Goal: Task Accomplishment & Management: Manage account settings

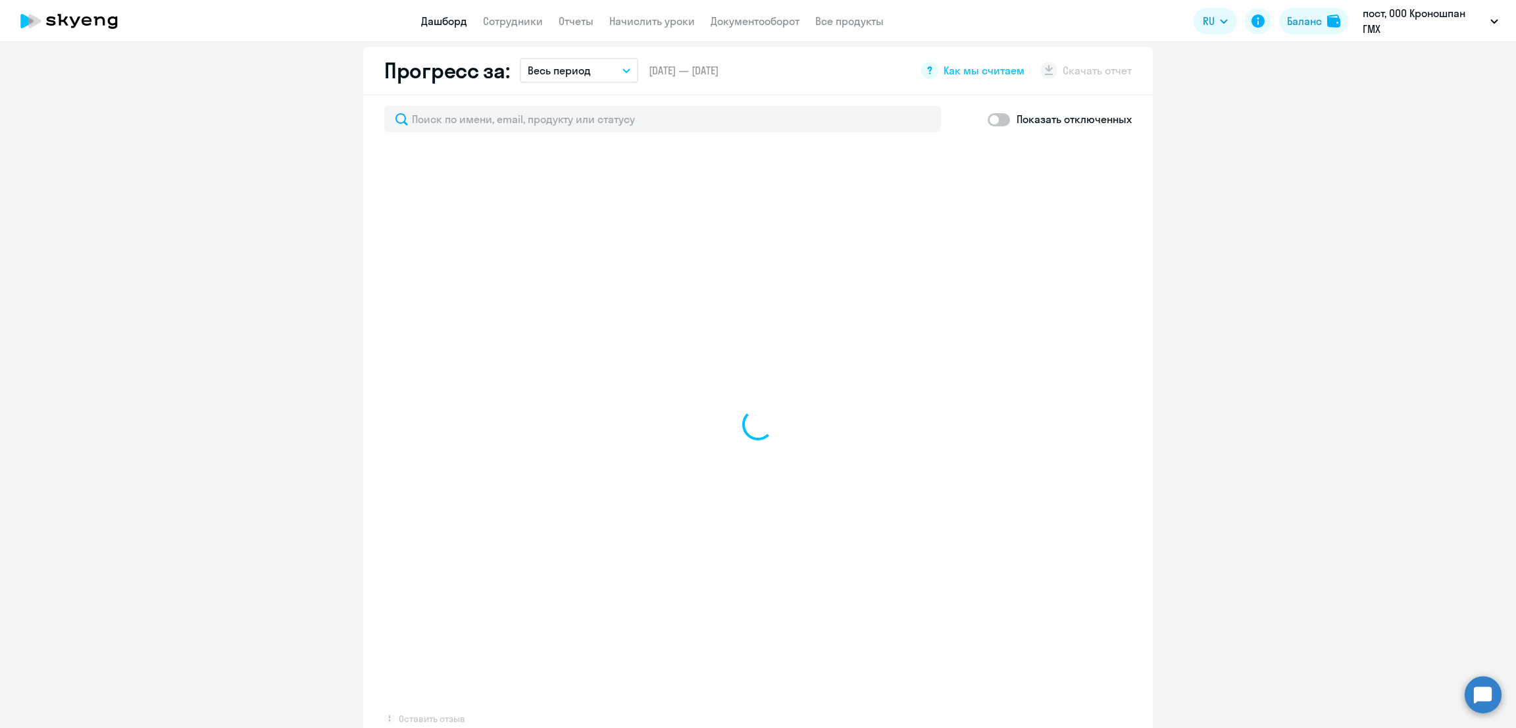
scroll to position [789, 0]
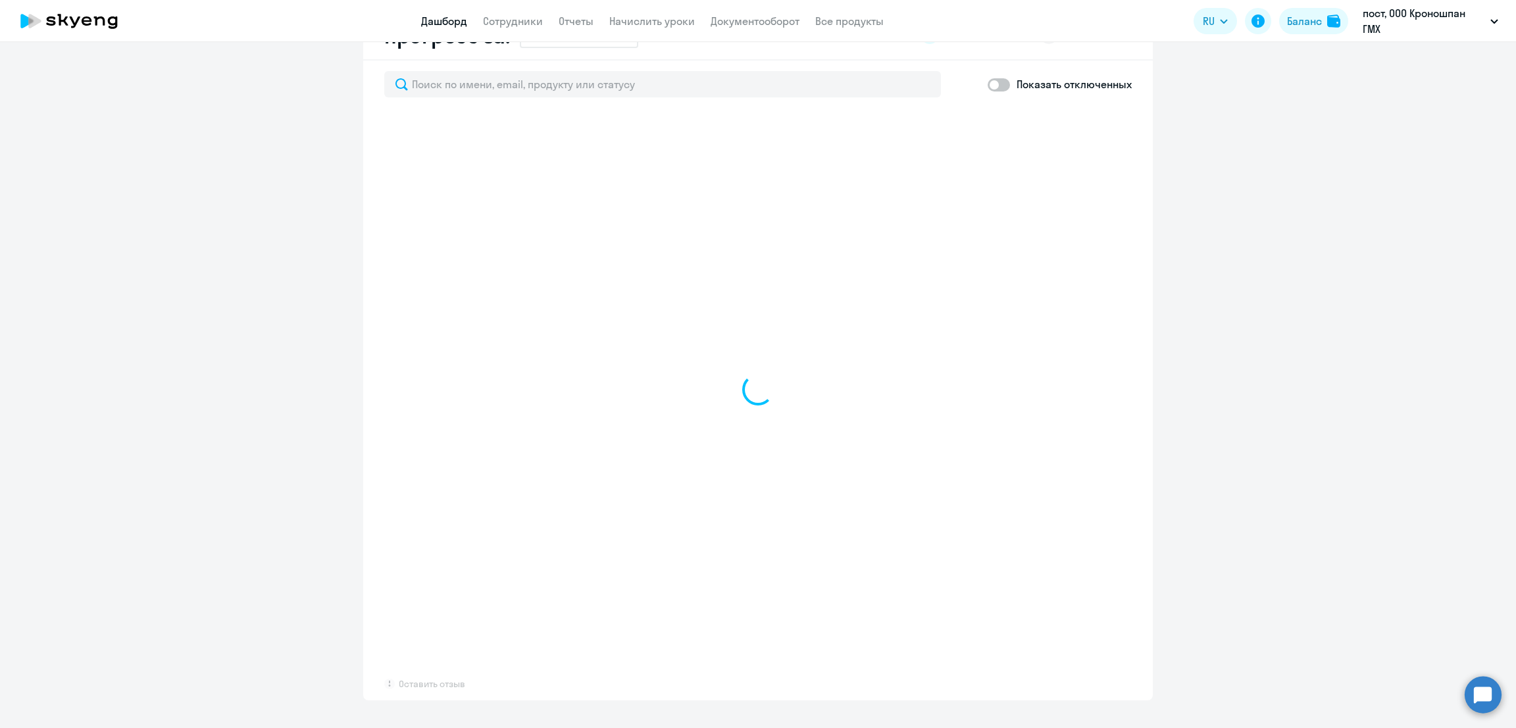
select select "30"
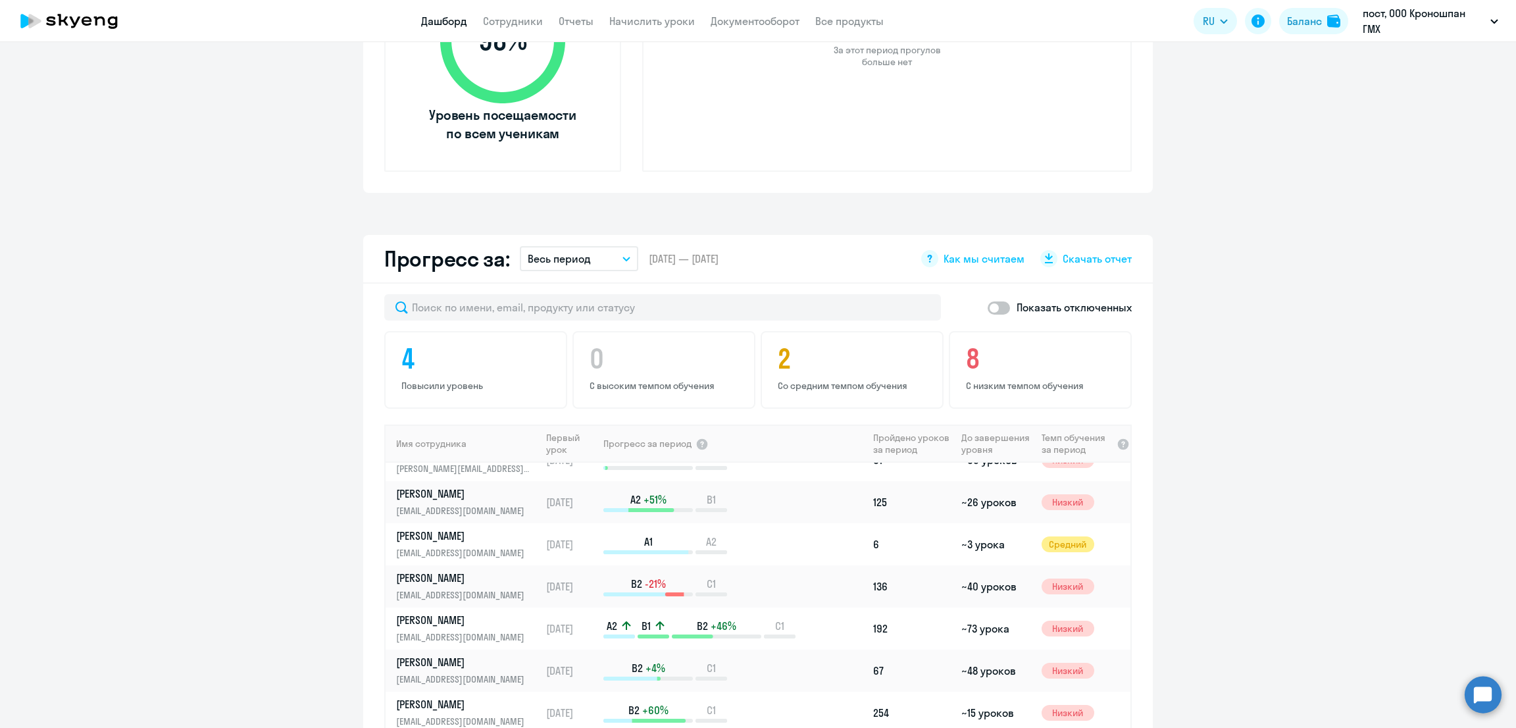
scroll to position [0, 0]
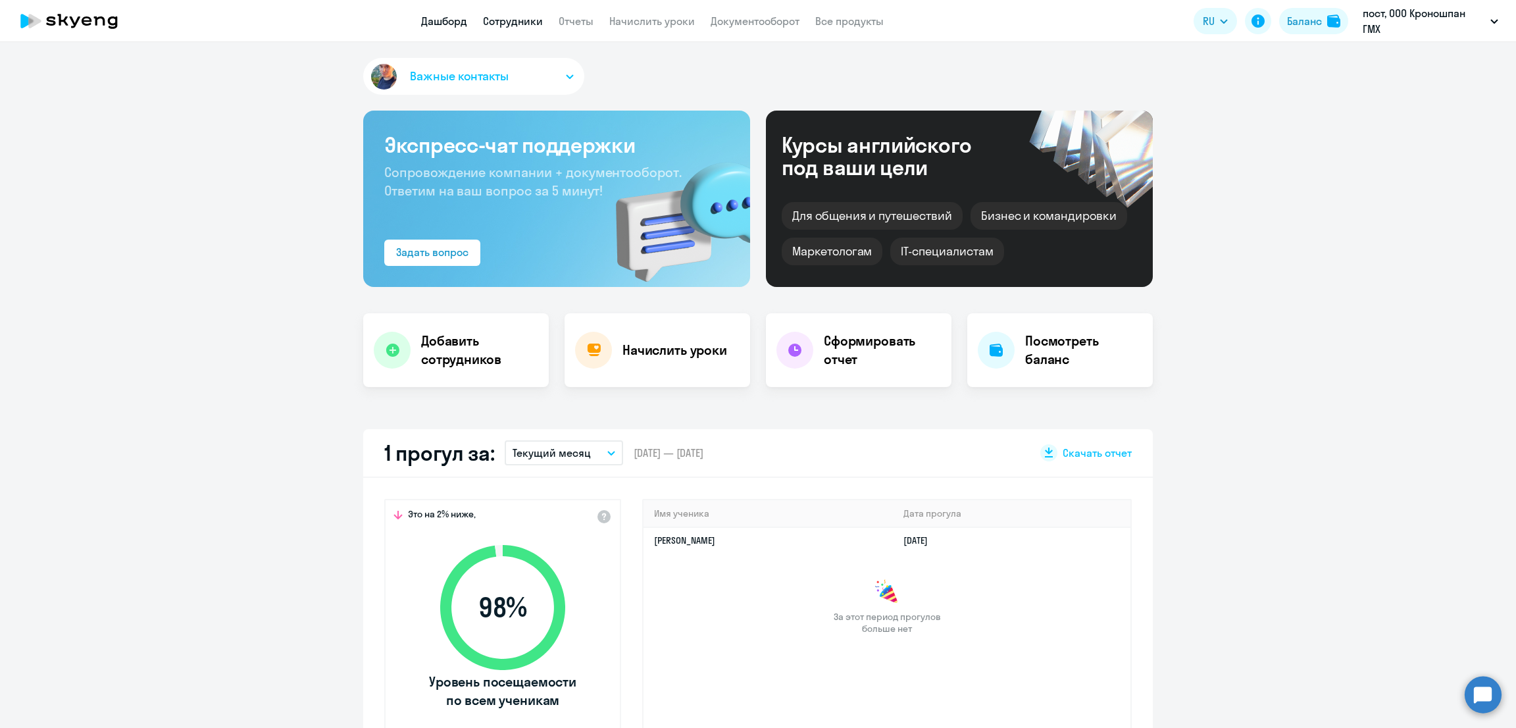
click at [534, 19] on link "Сотрудники" at bounding box center [513, 20] width 60 height 13
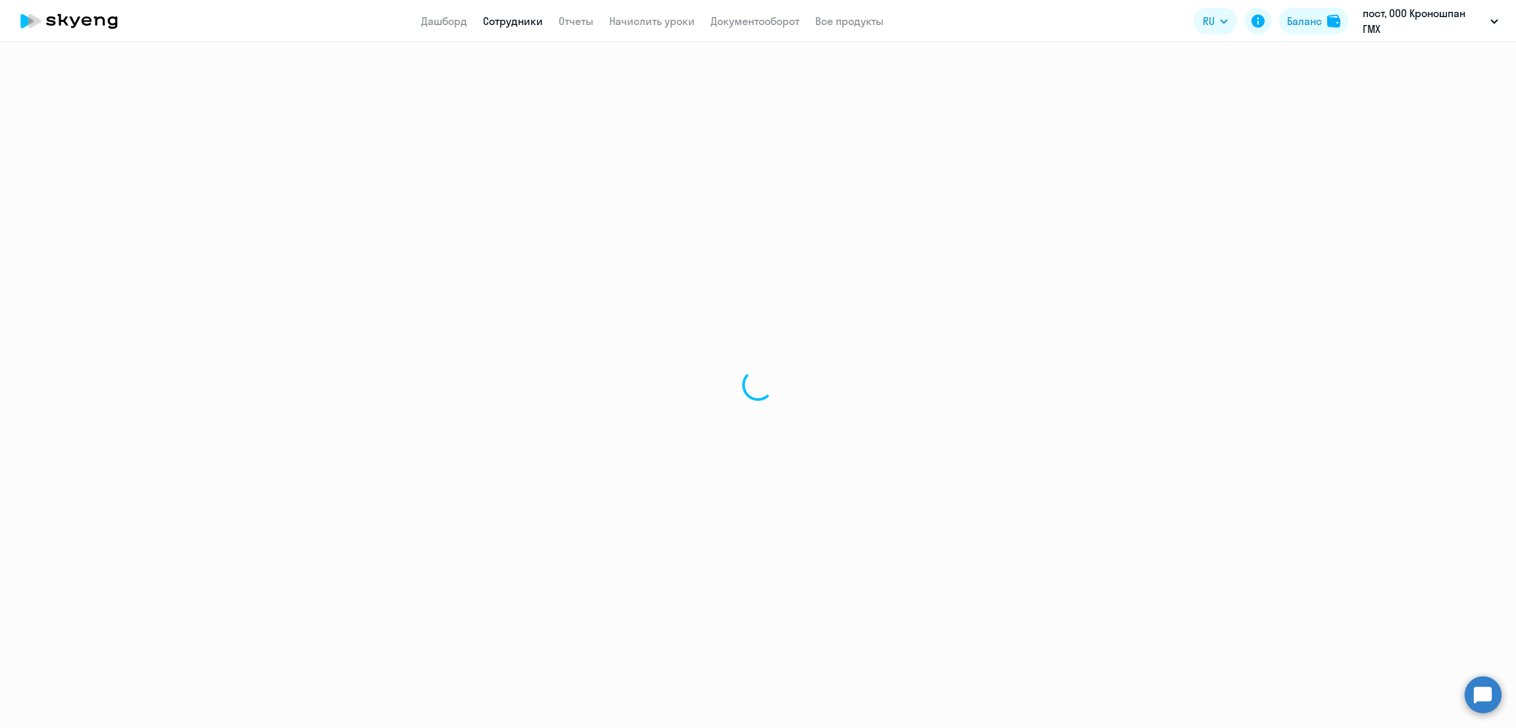
select select "30"
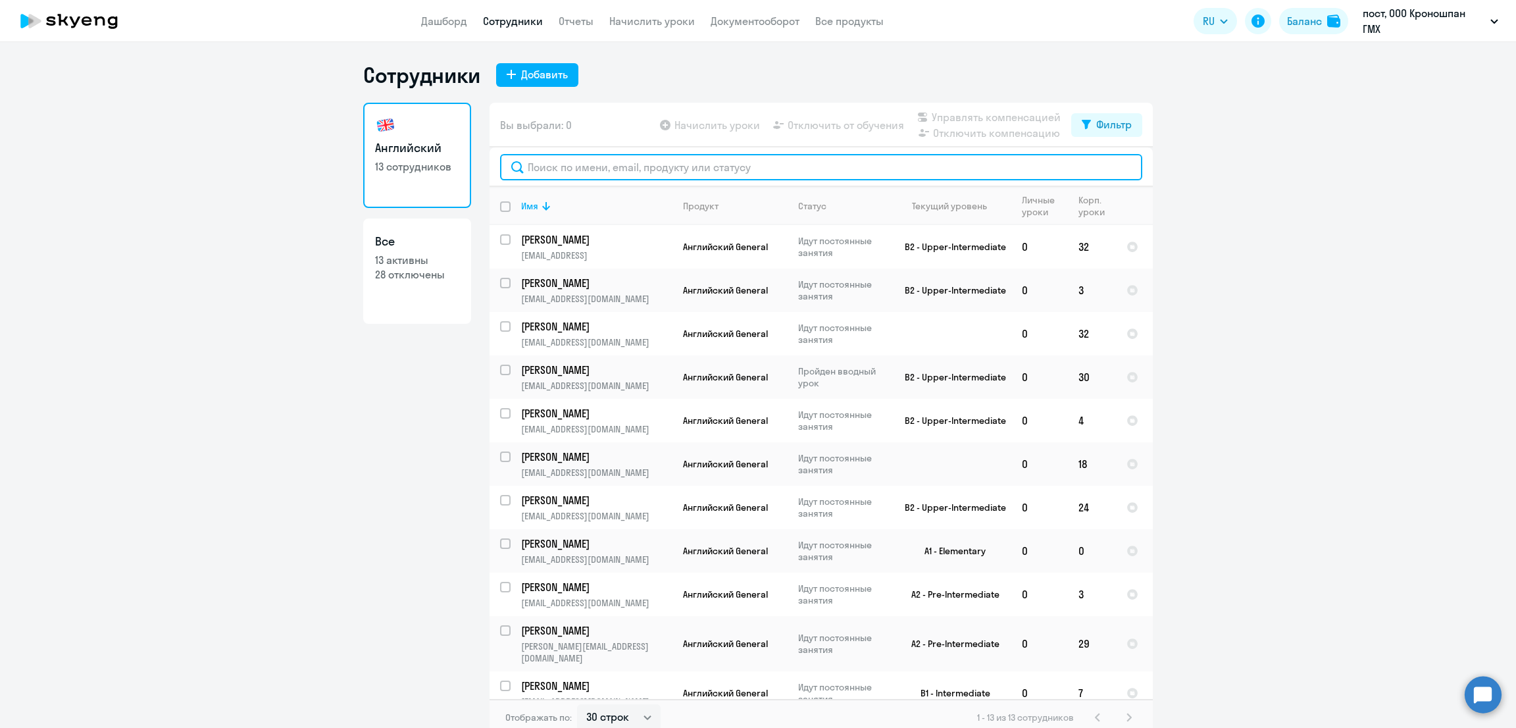
click at [697, 177] on input "text" at bounding box center [821, 167] width 642 height 26
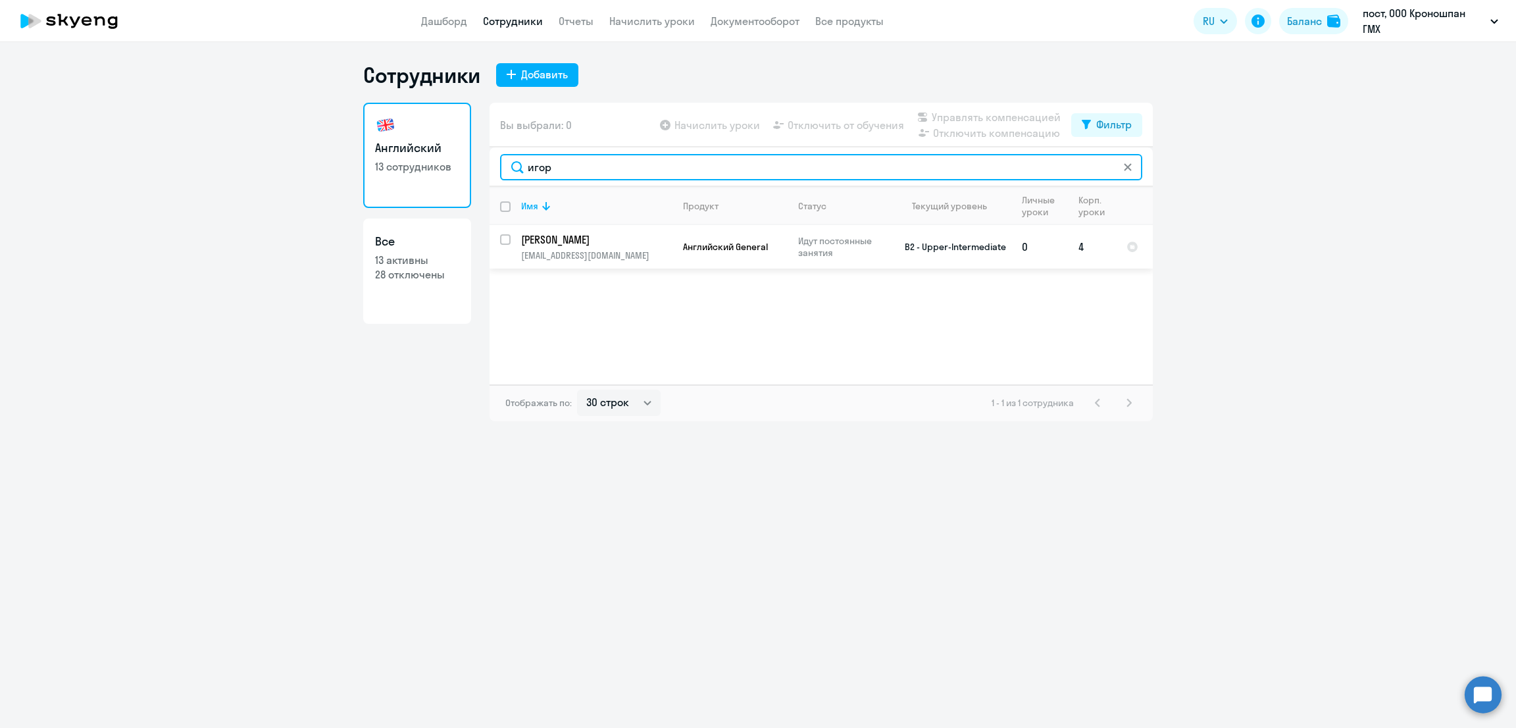
type input "игор"
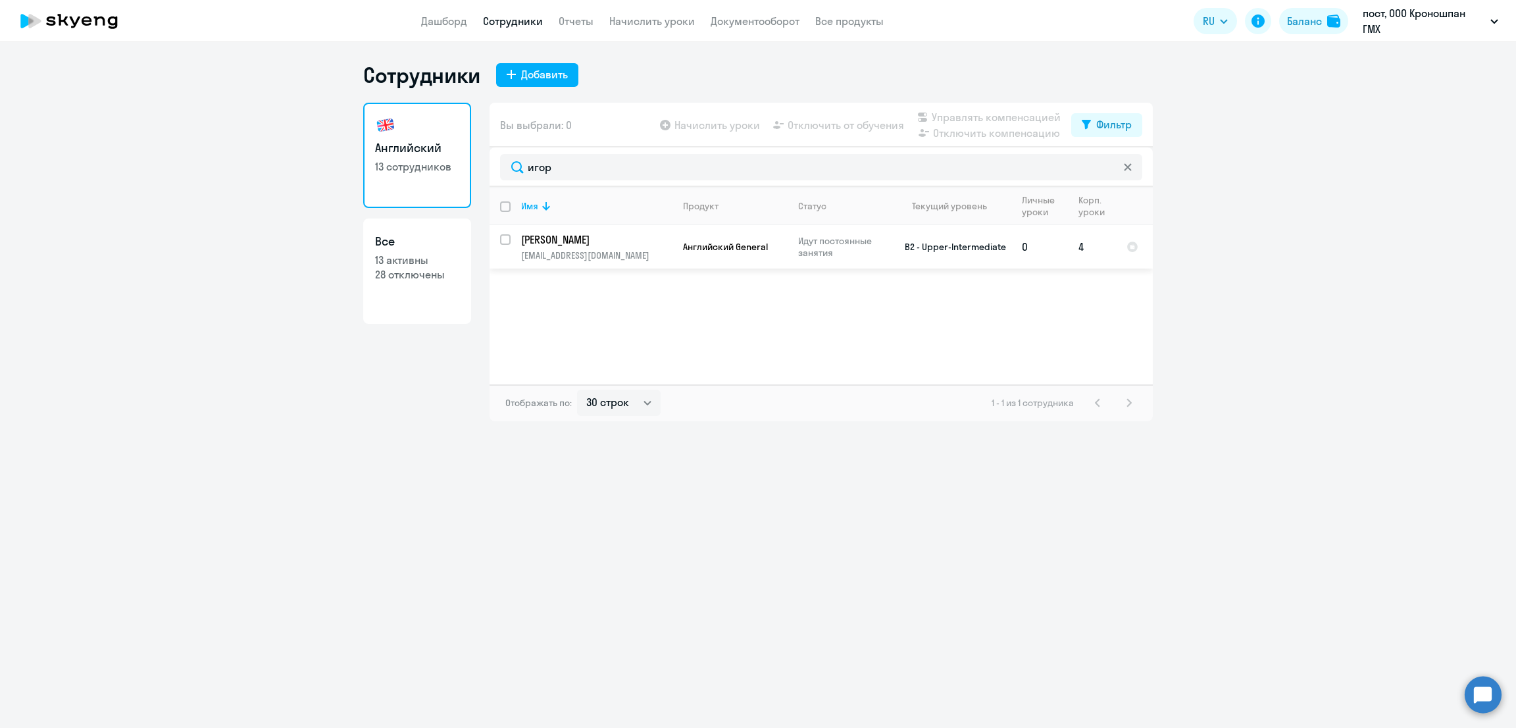
click at [503, 236] on input "select row 13787546" at bounding box center [513, 247] width 26 height 26
checkbox input "true"
click at [806, 132] on span "Отключить от обучения" at bounding box center [846, 125] width 116 height 16
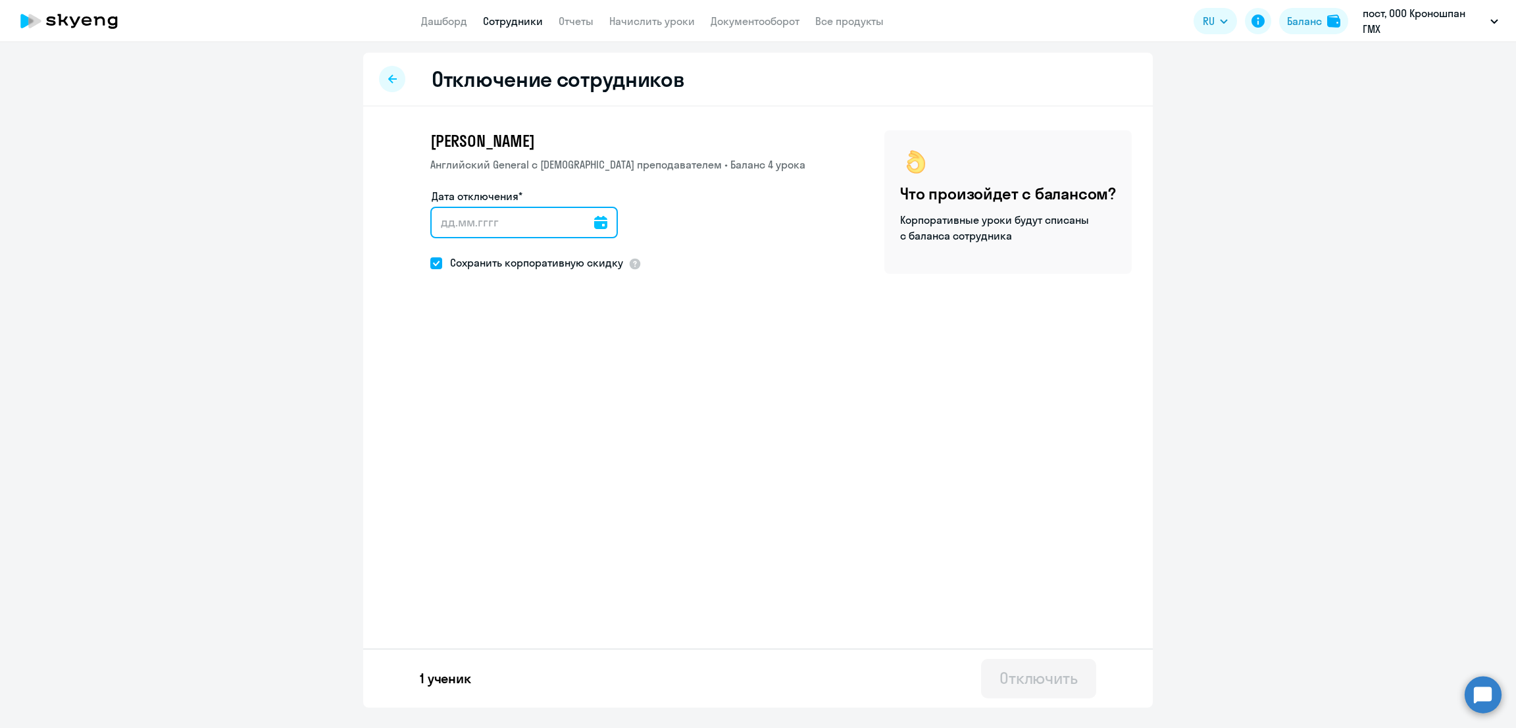
drag, startPoint x: 520, startPoint y: 214, endPoint x: 1495, endPoint y: 197, distance: 975.8
click at [520, 214] on input "Дата отключения*" at bounding box center [524, 223] width 188 height 32
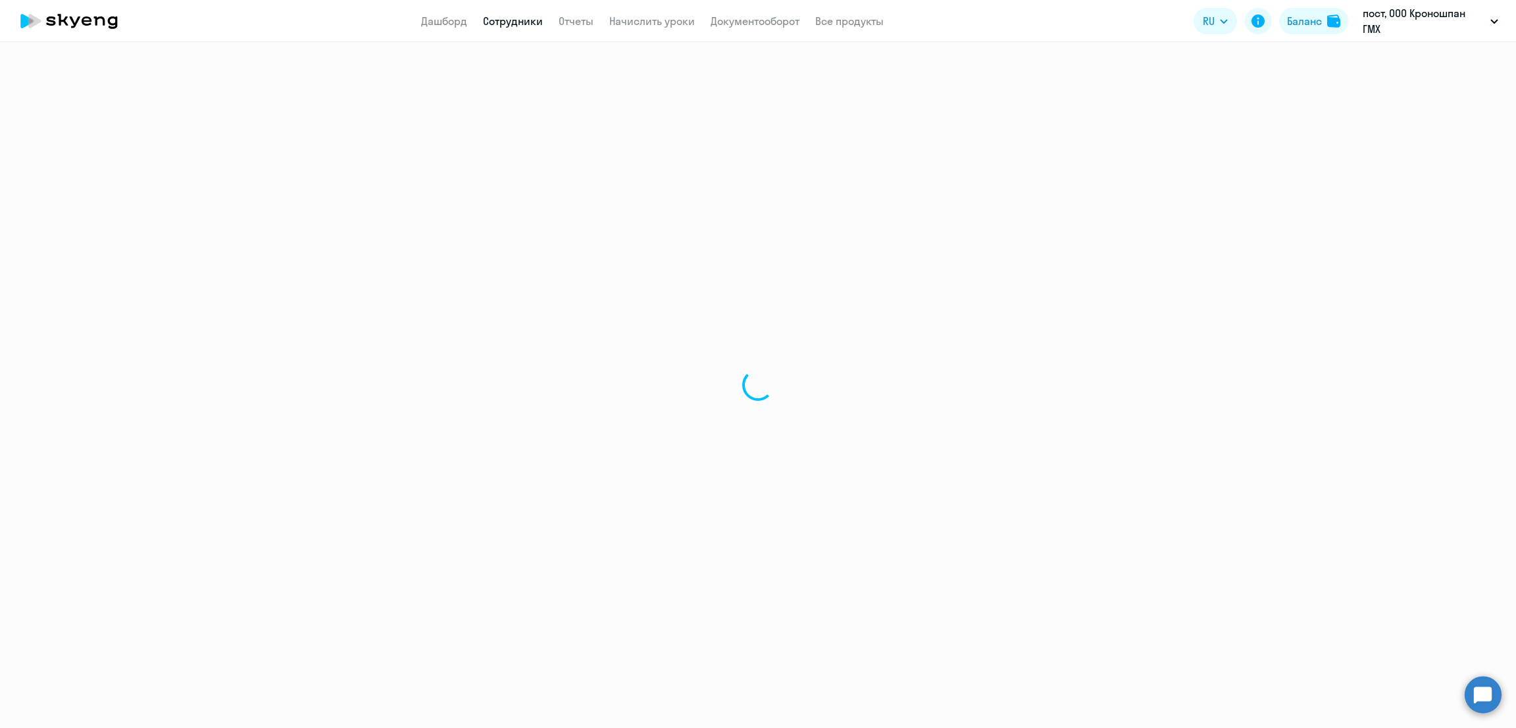
select select "30"
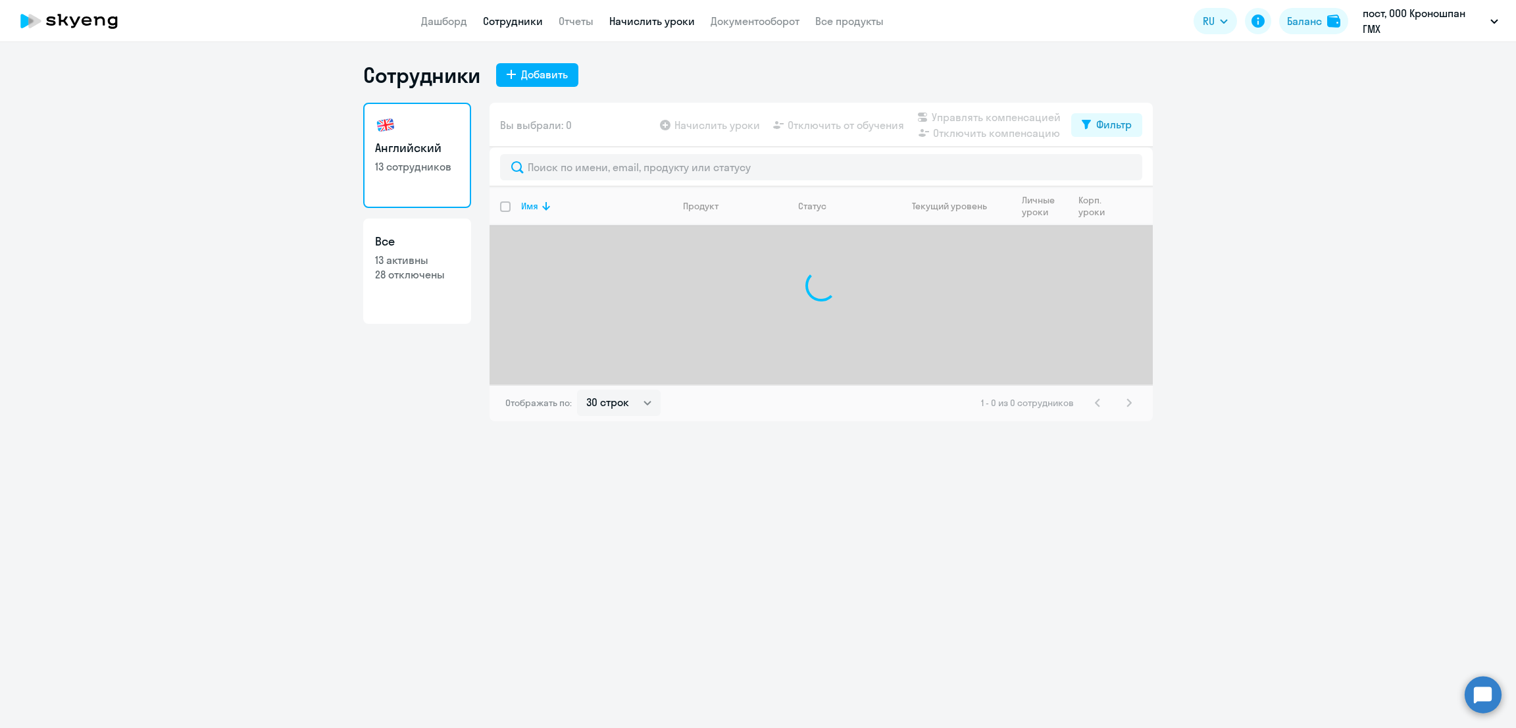
click at [613, 24] on link "Начислить уроки" at bounding box center [652, 20] width 86 height 13
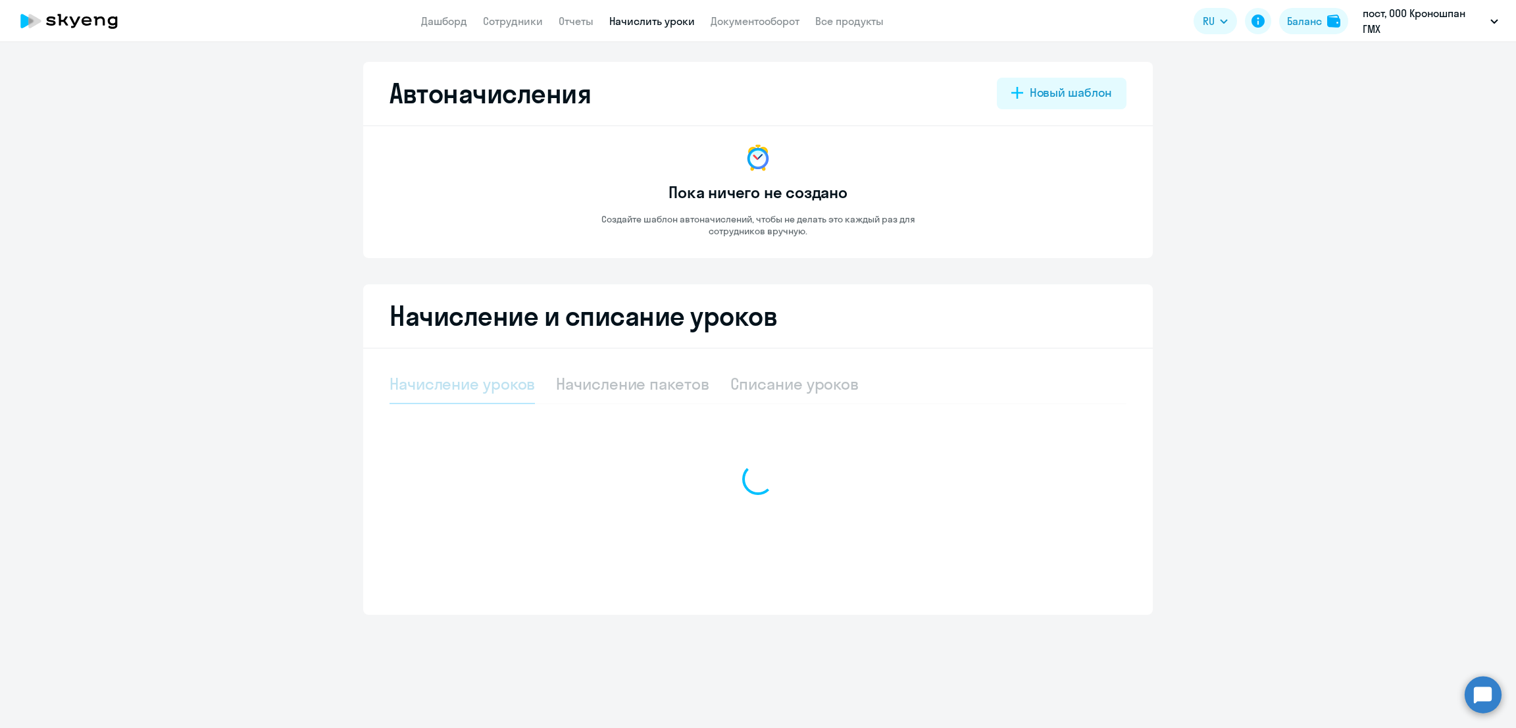
select select "10"
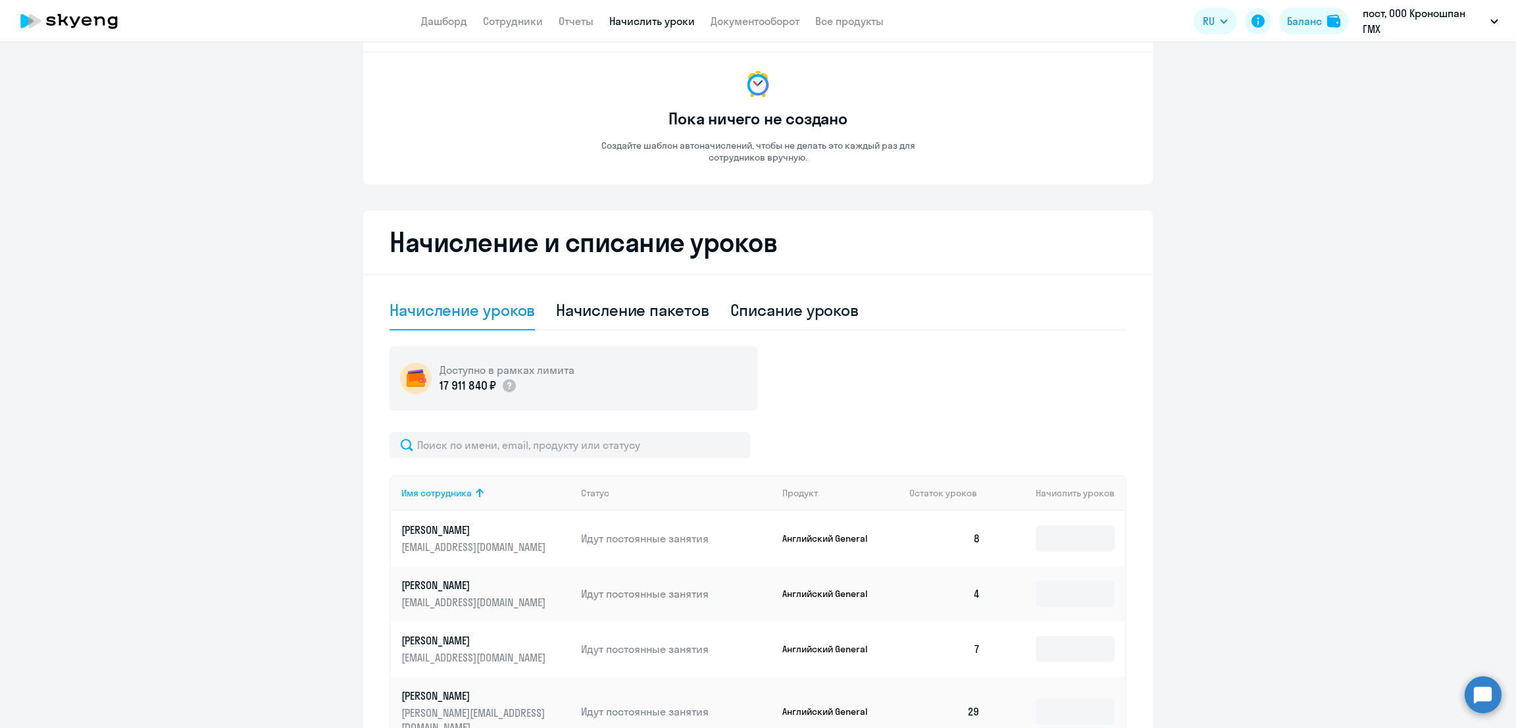
scroll to position [295, 0]
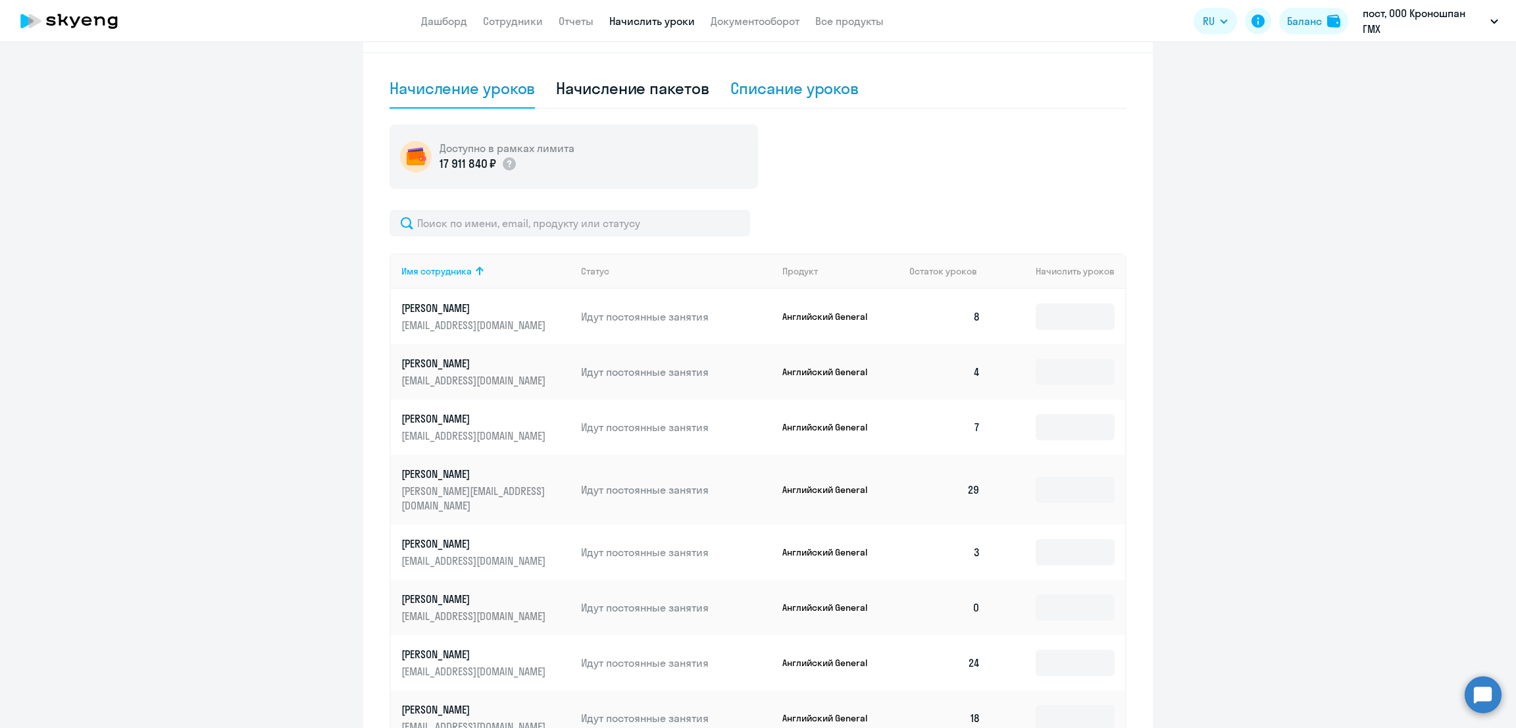
click at [782, 98] on div "Списание уроков" at bounding box center [794, 88] width 129 height 39
select select "10"
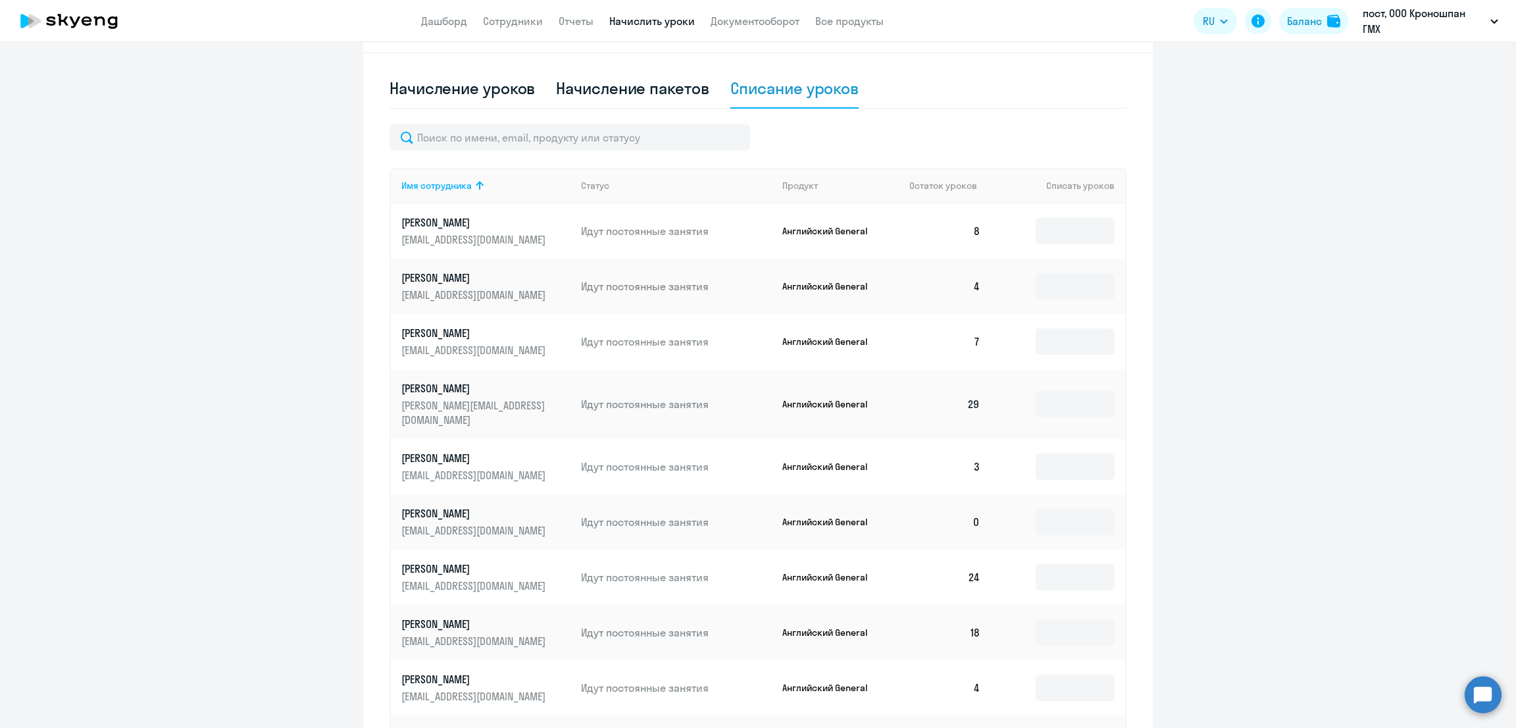
scroll to position [433, 0]
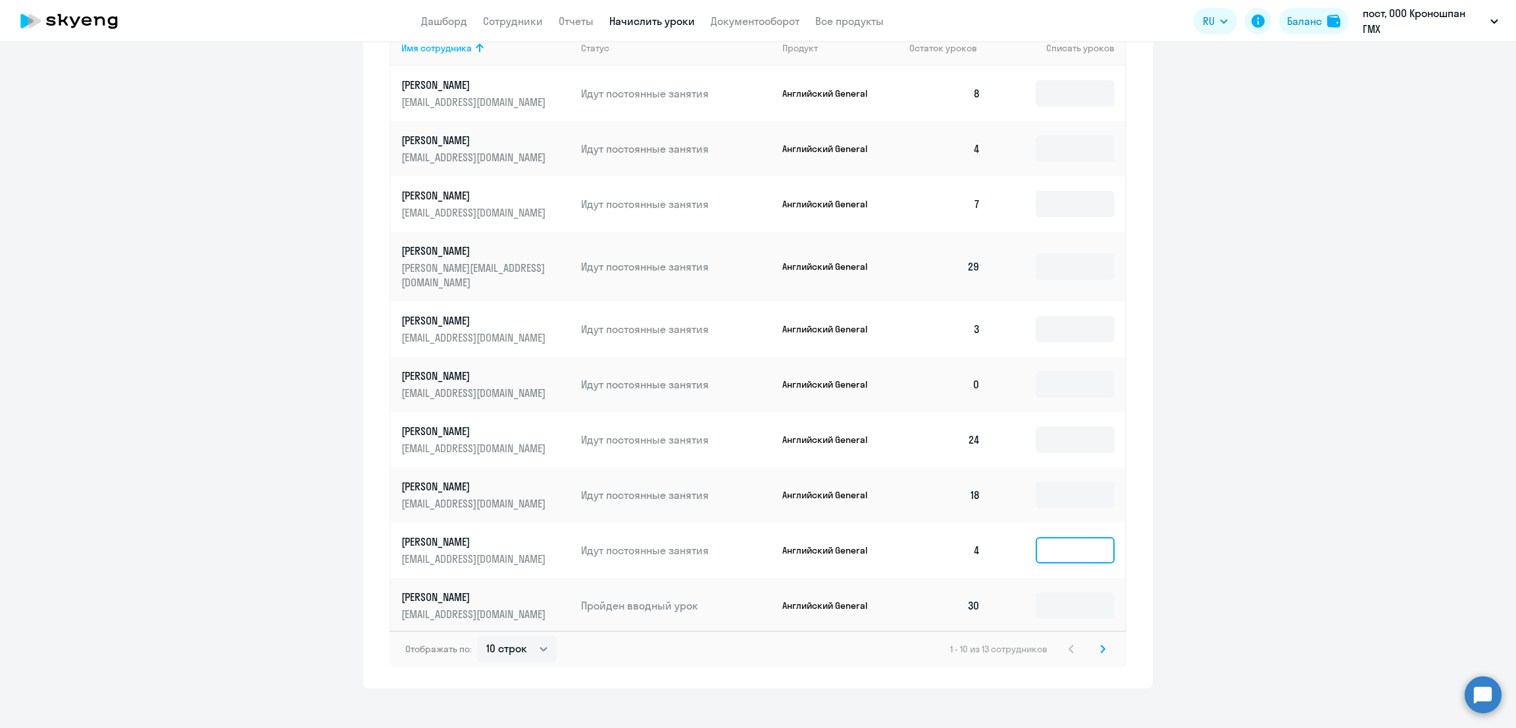
click at [1075, 537] on input at bounding box center [1075, 550] width 79 height 26
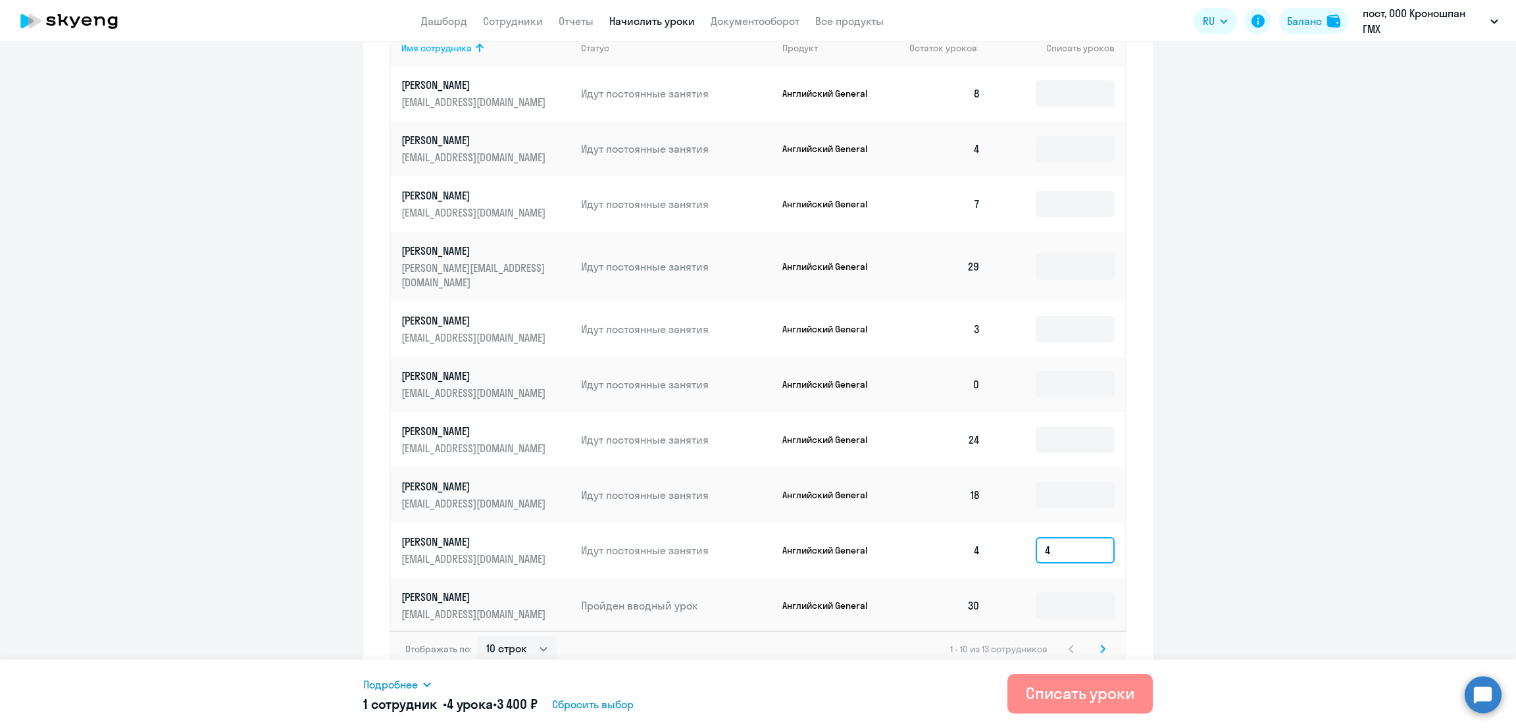
type input "4"
click at [1080, 681] on button "Списать уроки" at bounding box center [1079, 693] width 145 height 39
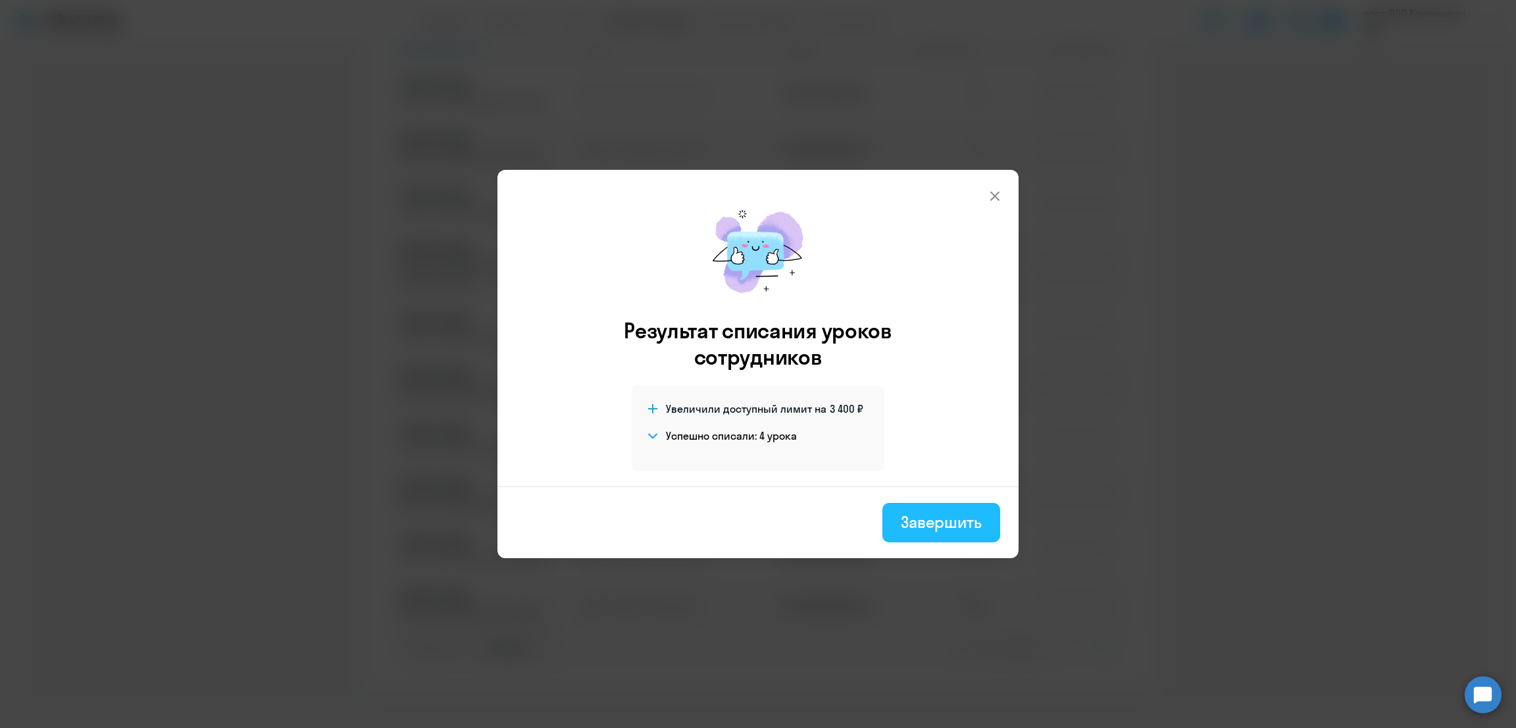
click at [968, 526] on div "Завершить" at bounding box center [941, 521] width 81 height 21
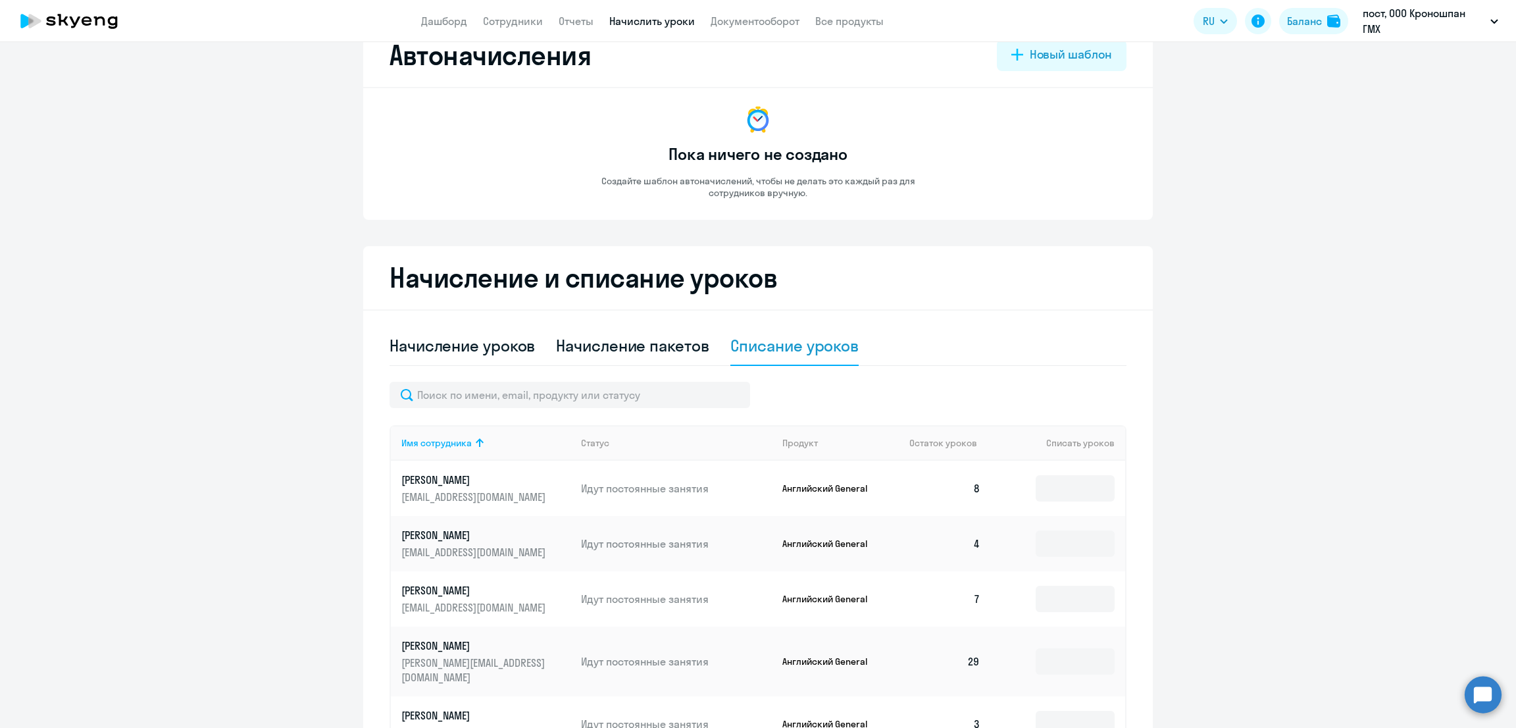
scroll to position [0, 0]
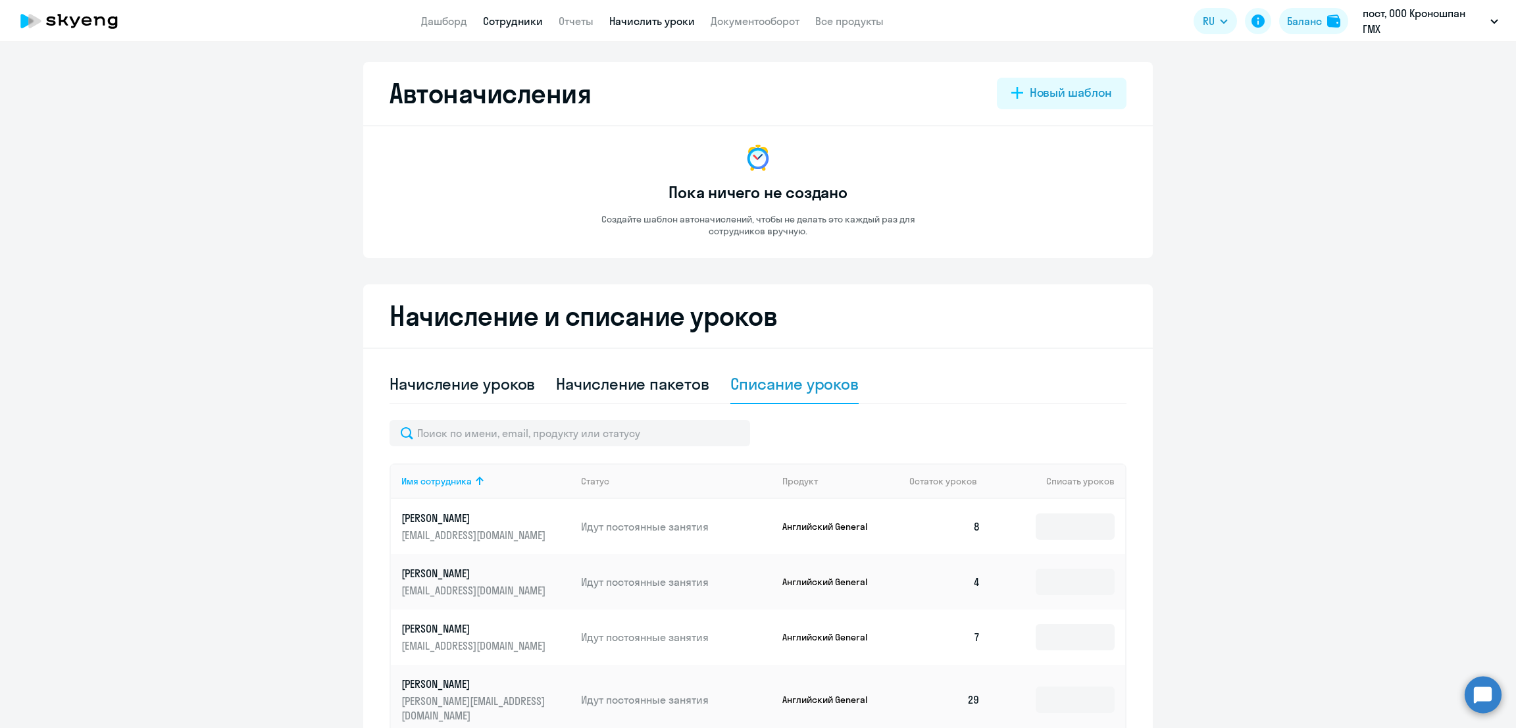
click at [536, 20] on link "Сотрудники" at bounding box center [513, 20] width 60 height 13
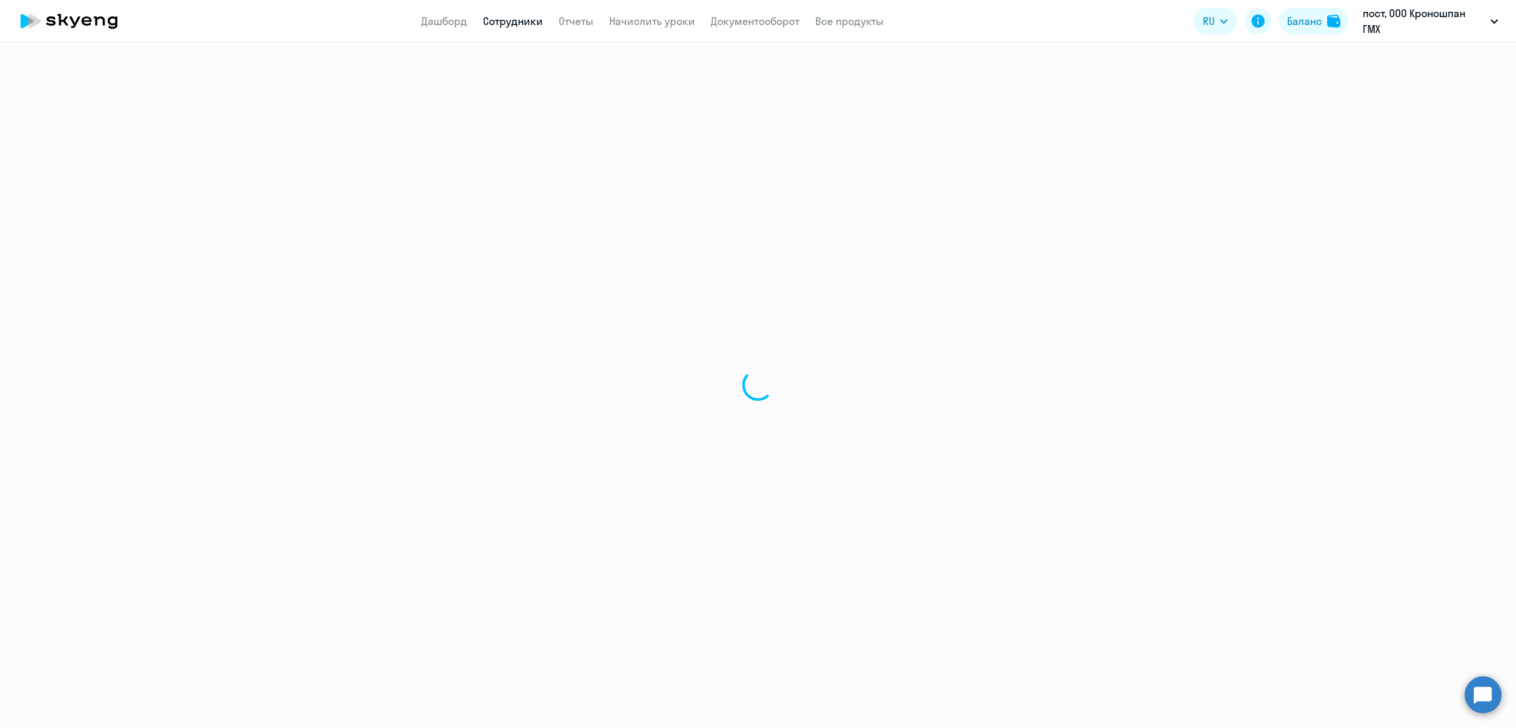
select select "30"
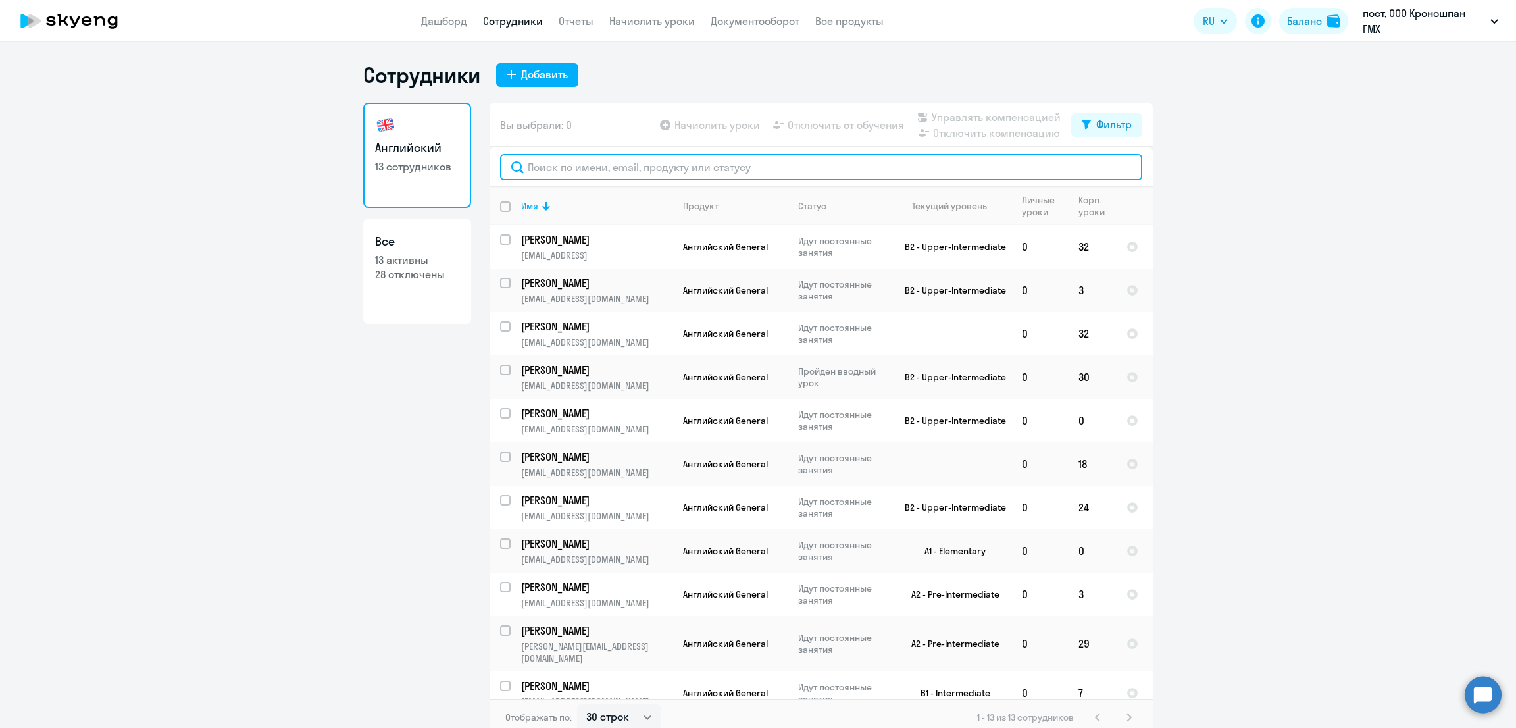
click at [651, 170] on input "text" at bounding box center [821, 167] width 642 height 26
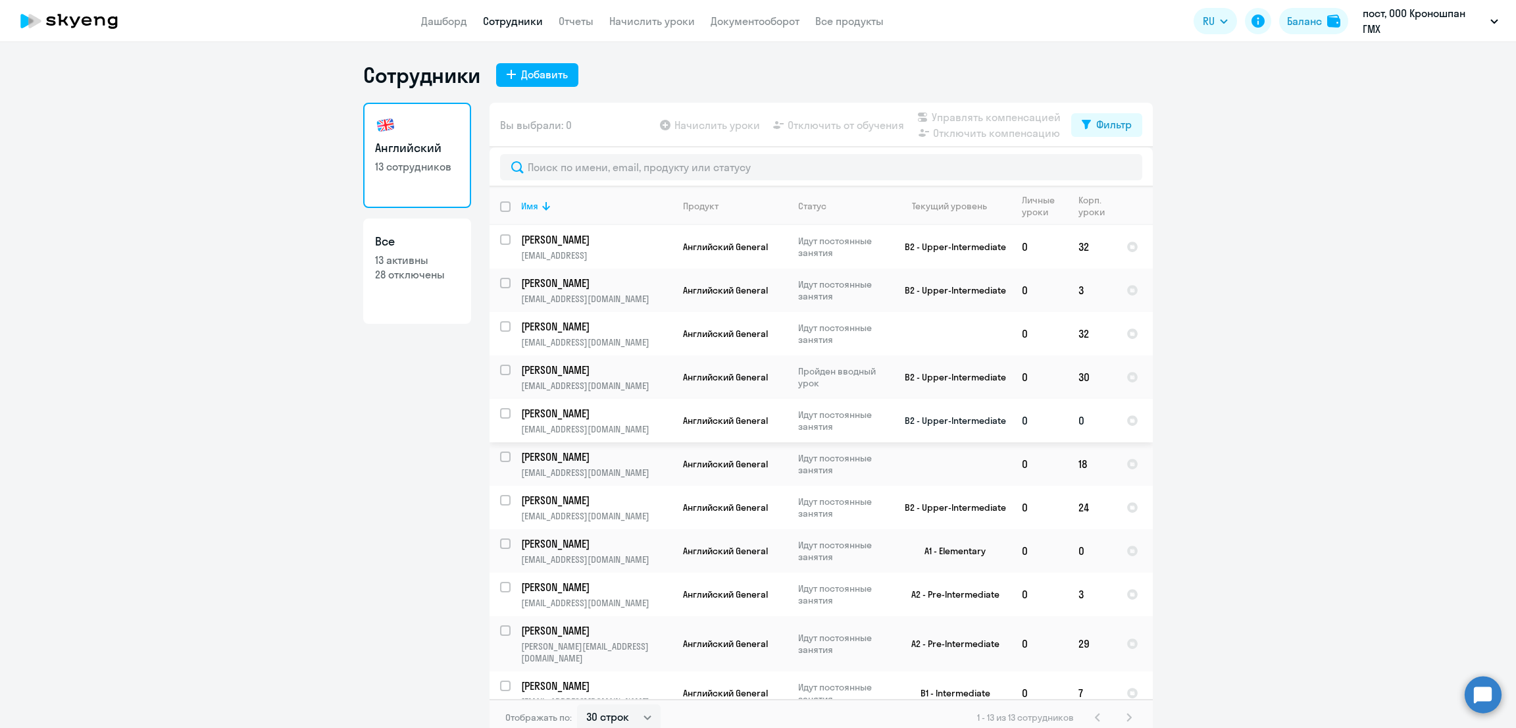
click at [500, 418] on input "select row 13787546" at bounding box center [513, 421] width 26 height 26
checkbox input "true"
click at [845, 130] on span "Отключить от обучения" at bounding box center [846, 125] width 116 height 16
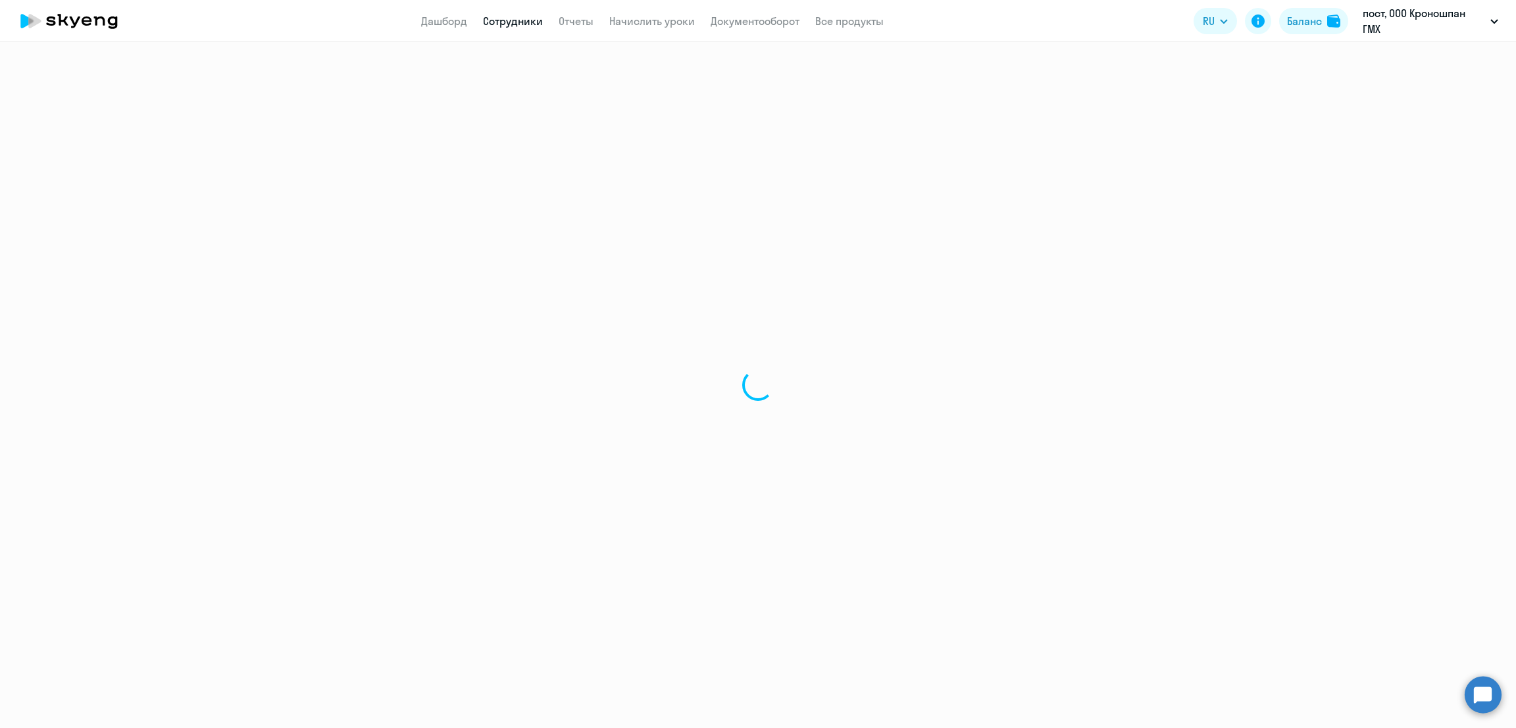
select select "30"
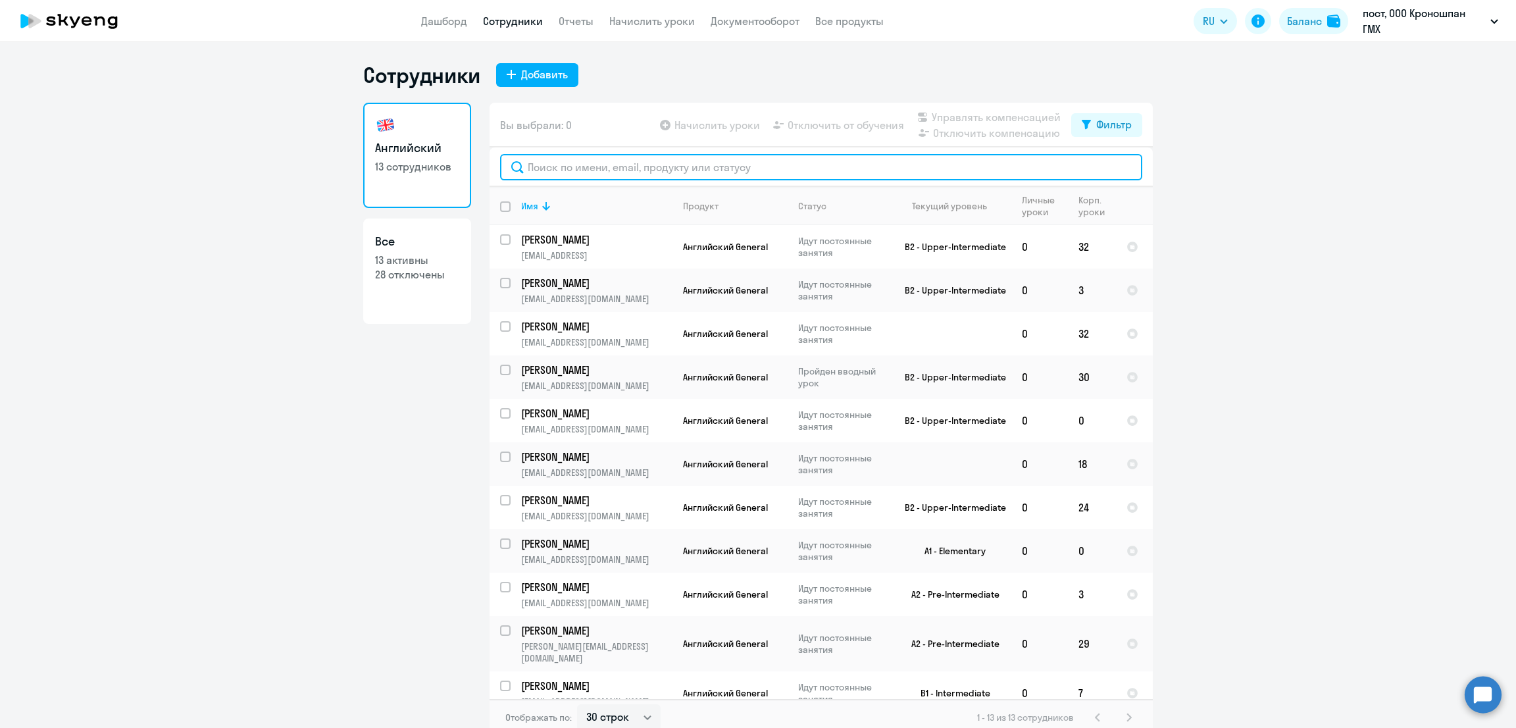
click at [644, 163] on input "text" at bounding box center [821, 167] width 642 height 26
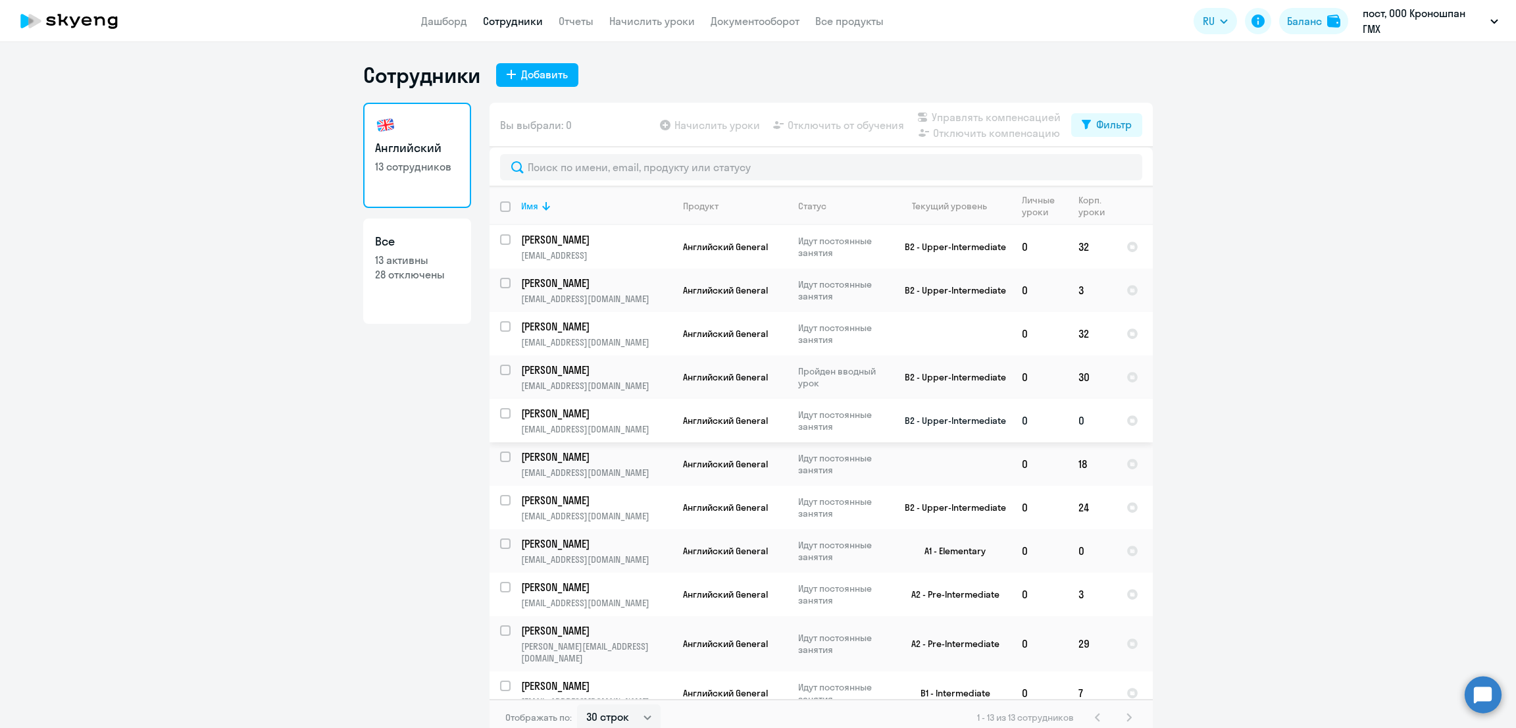
click at [511, 412] on td "[PERSON_NAME] [PERSON_NAME][EMAIL_ADDRESS][DOMAIN_NAME]" at bounding box center [592, 420] width 162 height 43
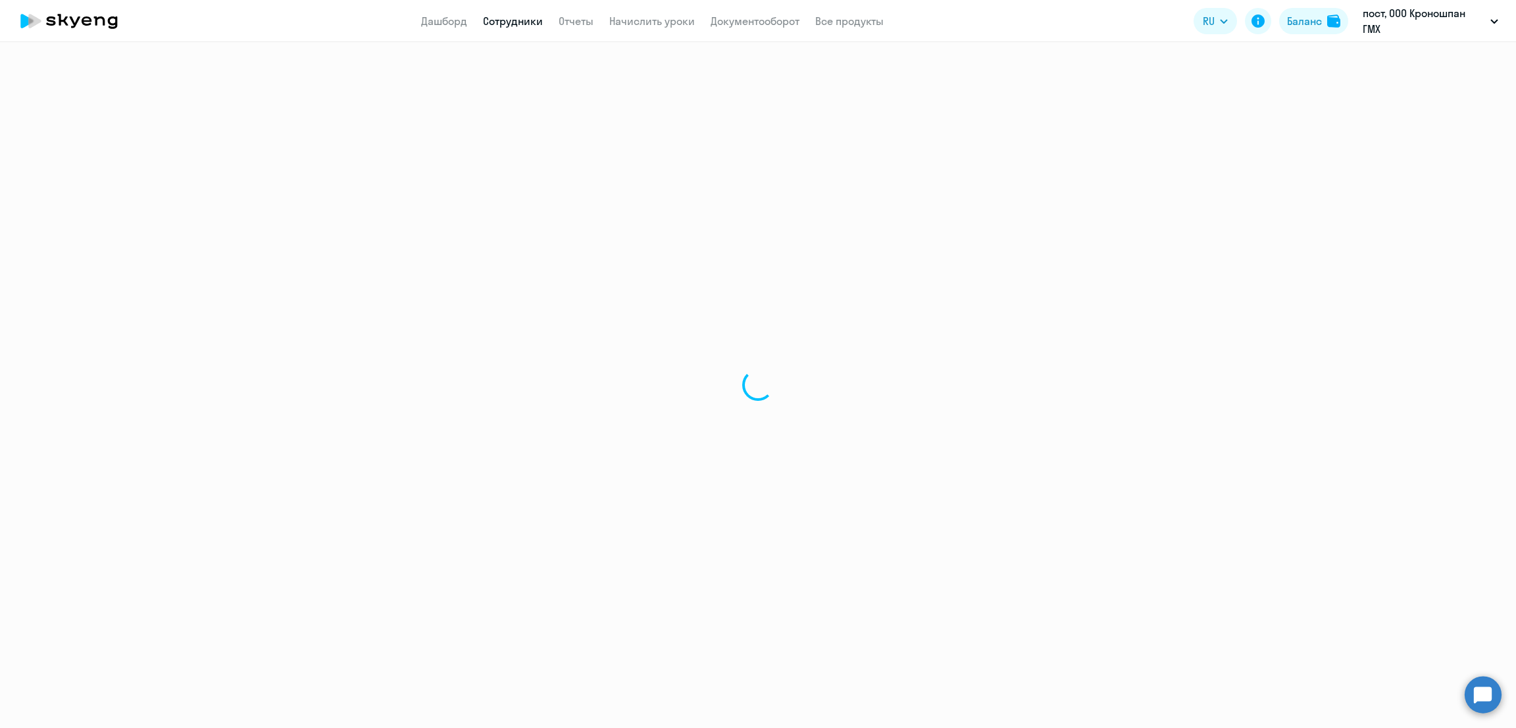
select select "english"
select select "30"
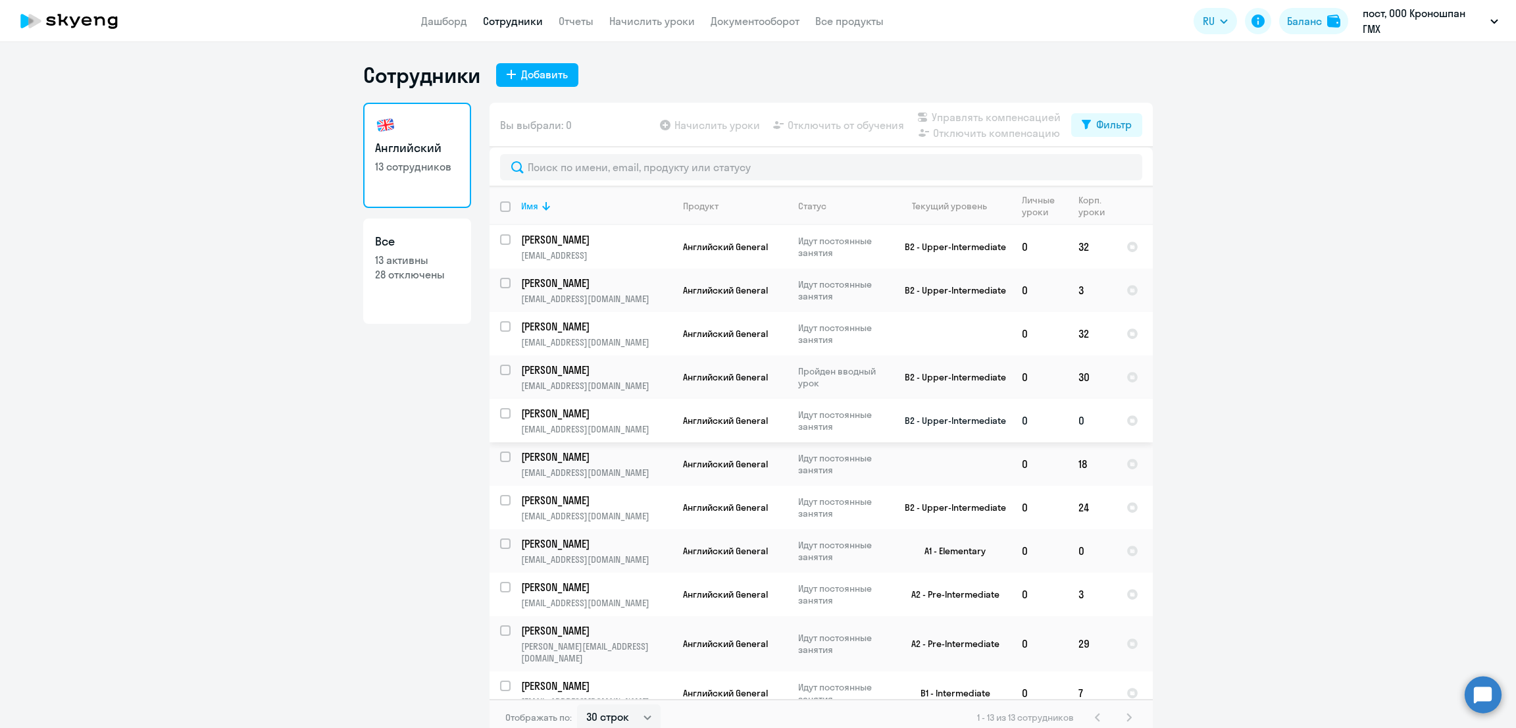
click at [500, 416] on input "select row 13787546" at bounding box center [513, 421] width 26 height 26
checkbox input "true"
click at [824, 128] on span "Отключить от обучения" at bounding box center [846, 125] width 116 height 16
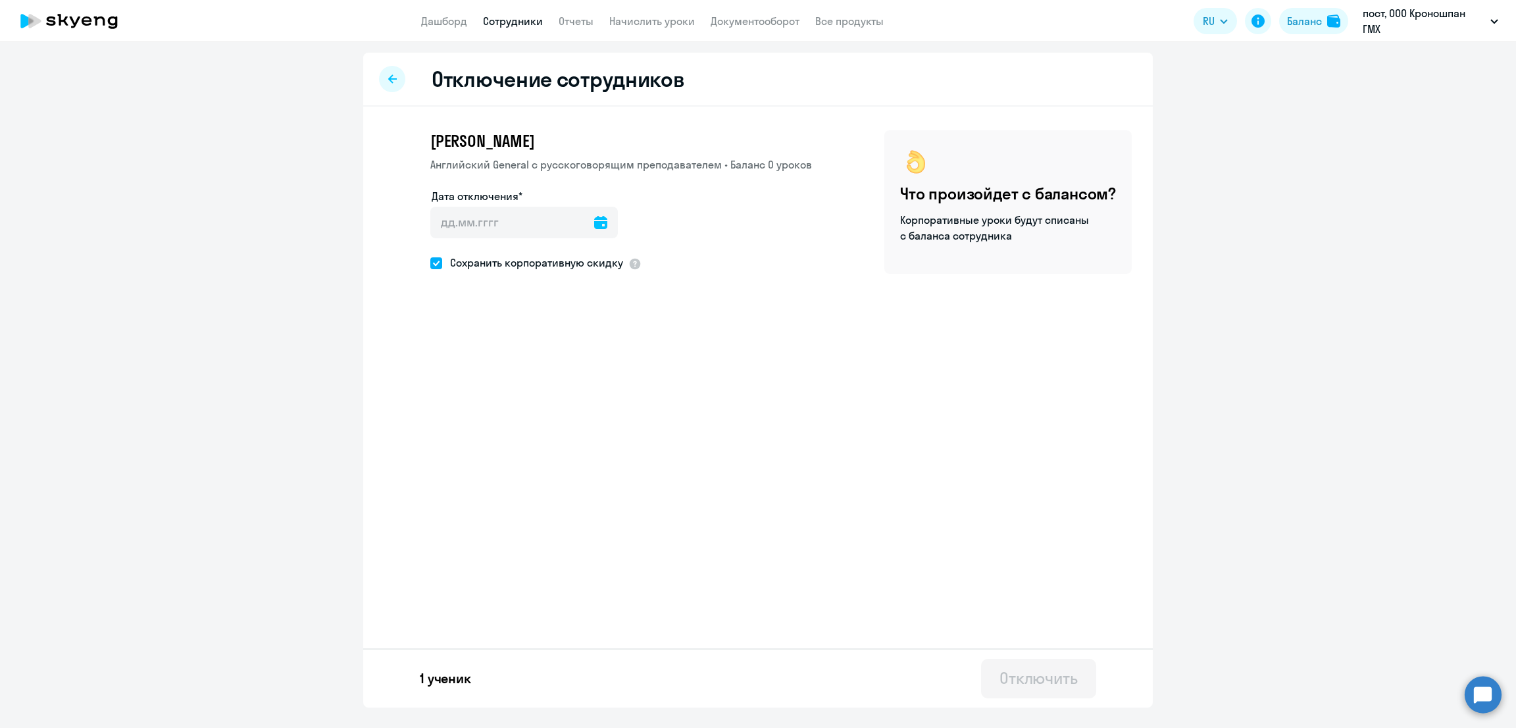
click at [532, 241] on div at bounding box center [524, 240] width 188 height 5
click at [530, 227] on input "Дата отключения*" at bounding box center [524, 223] width 188 height 32
type input "[DATE]"
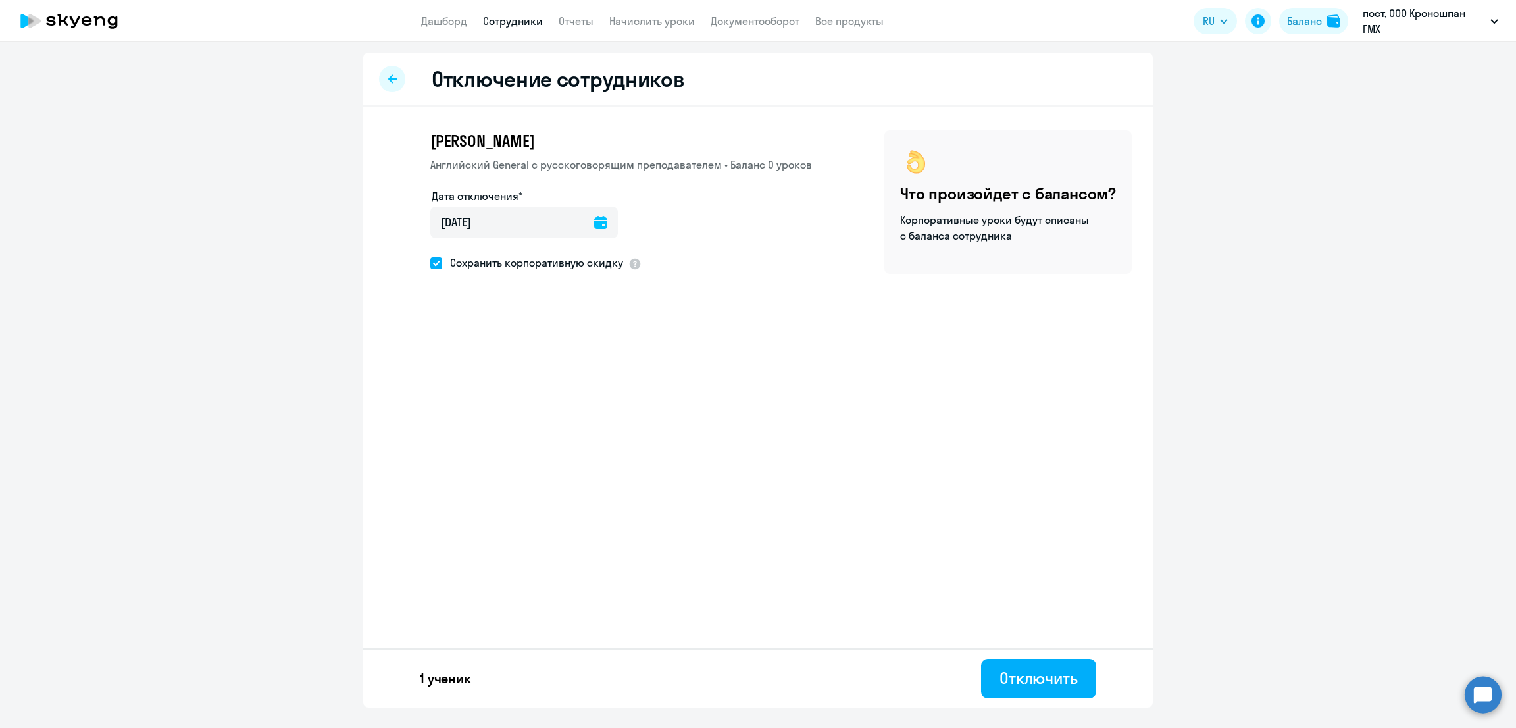
click at [431, 261] on span at bounding box center [436, 263] width 12 height 12
click at [430, 263] on input "Сохранить корпоративную скидку" at bounding box center [430, 263] width 1 height 1
checkbox input "false"
click at [1051, 680] on div "Отключить" at bounding box center [1038, 677] width 78 height 21
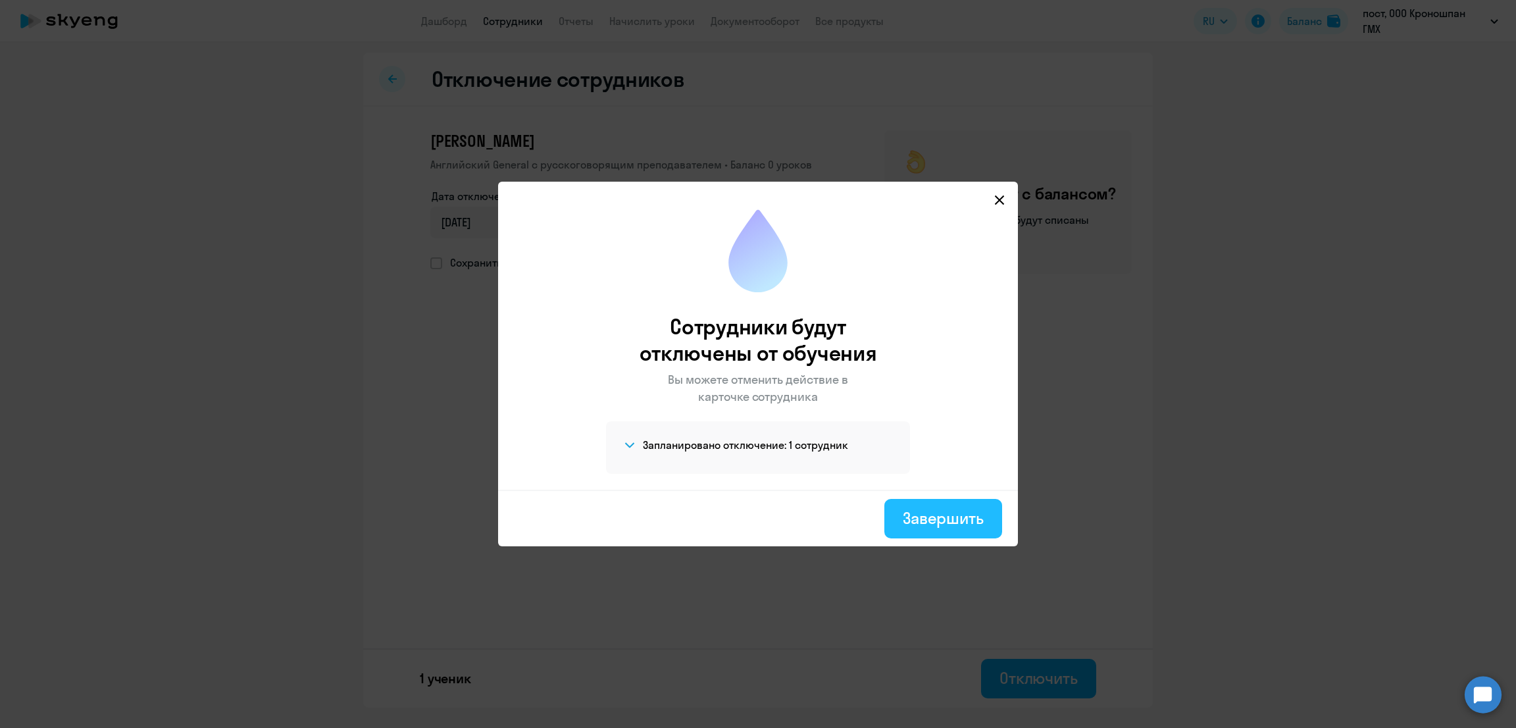
click at [922, 514] on div "Завершить" at bounding box center [943, 517] width 81 height 21
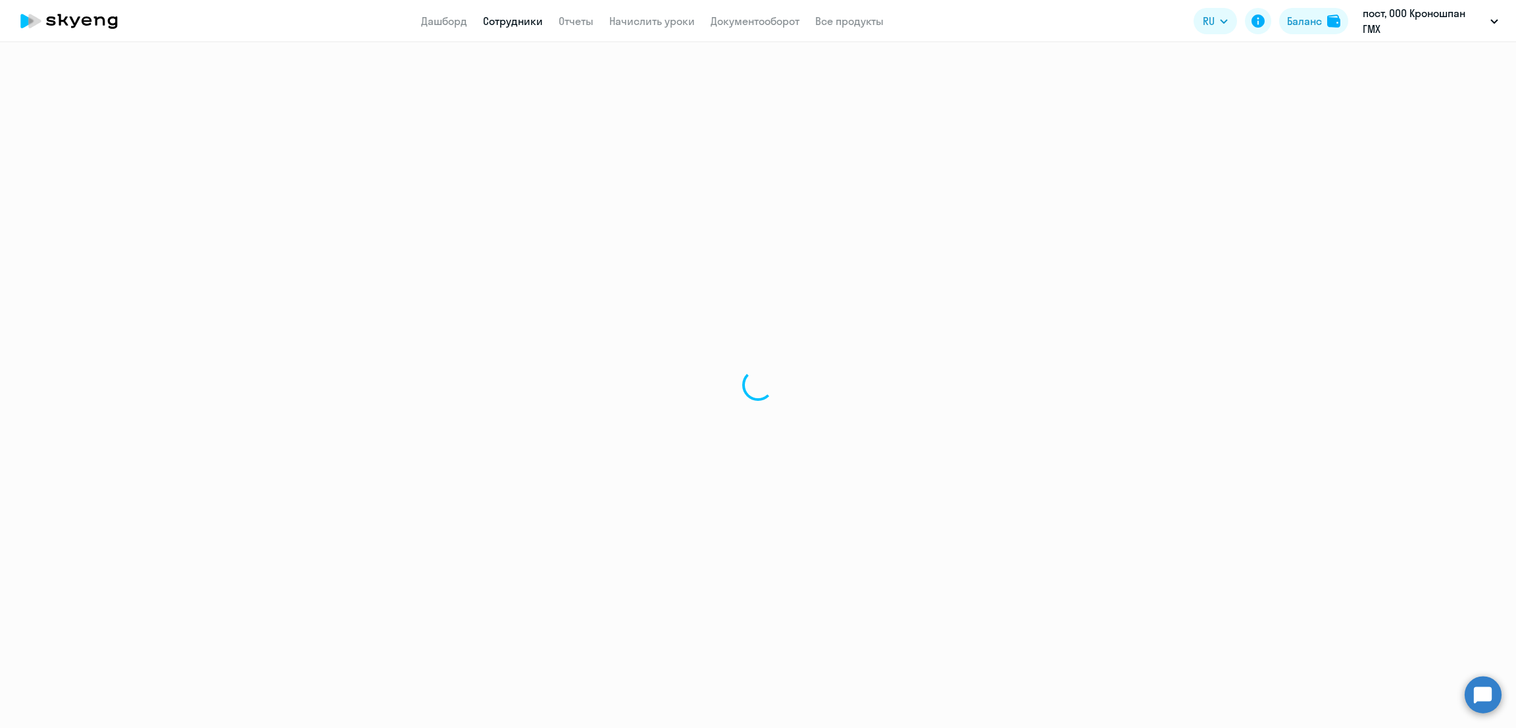
select select "30"
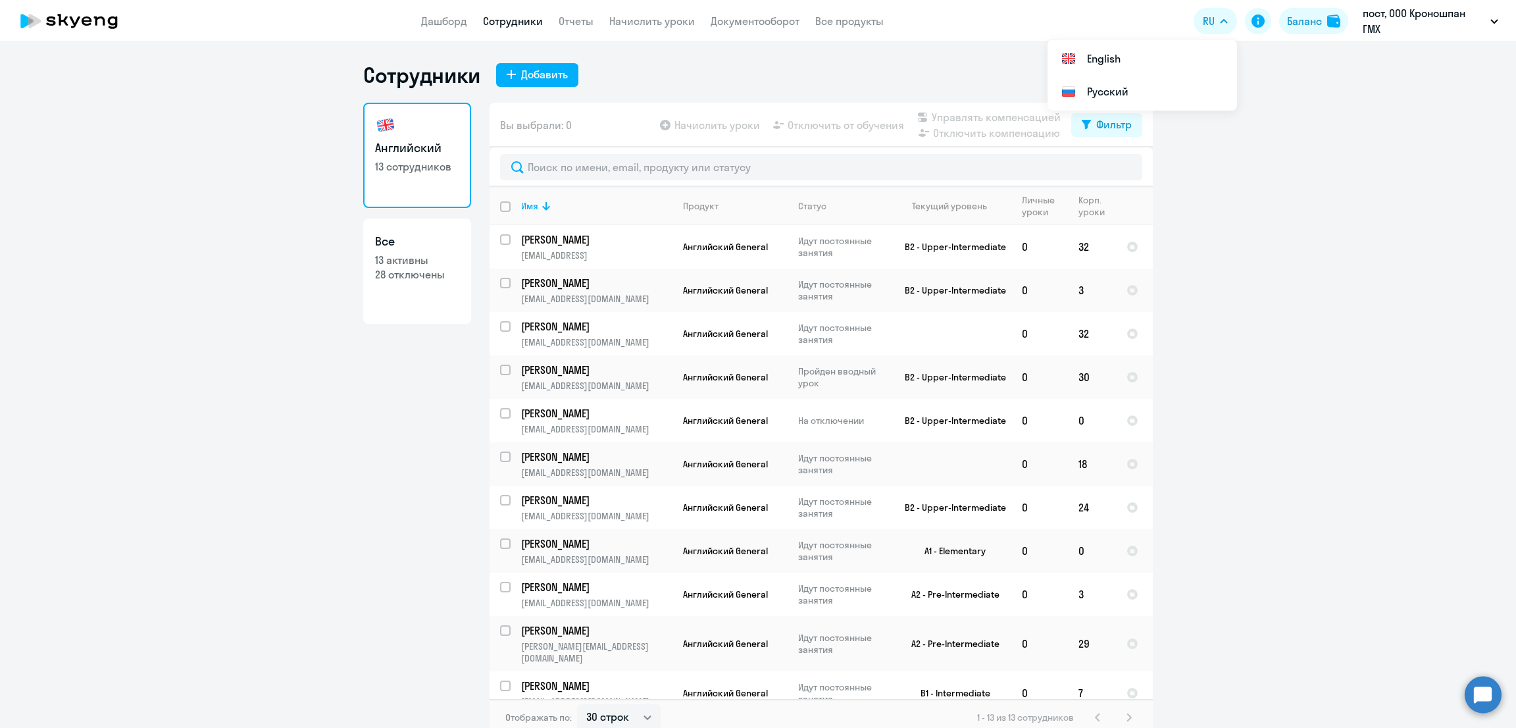
click at [1363, 201] on ng-component "Сотрудники Добавить Английский 13 сотрудников Все 13 активны 28 отключены Вы вы…" at bounding box center [758, 399] width 1516 height 674
